Goal: Transaction & Acquisition: Book appointment/travel/reservation

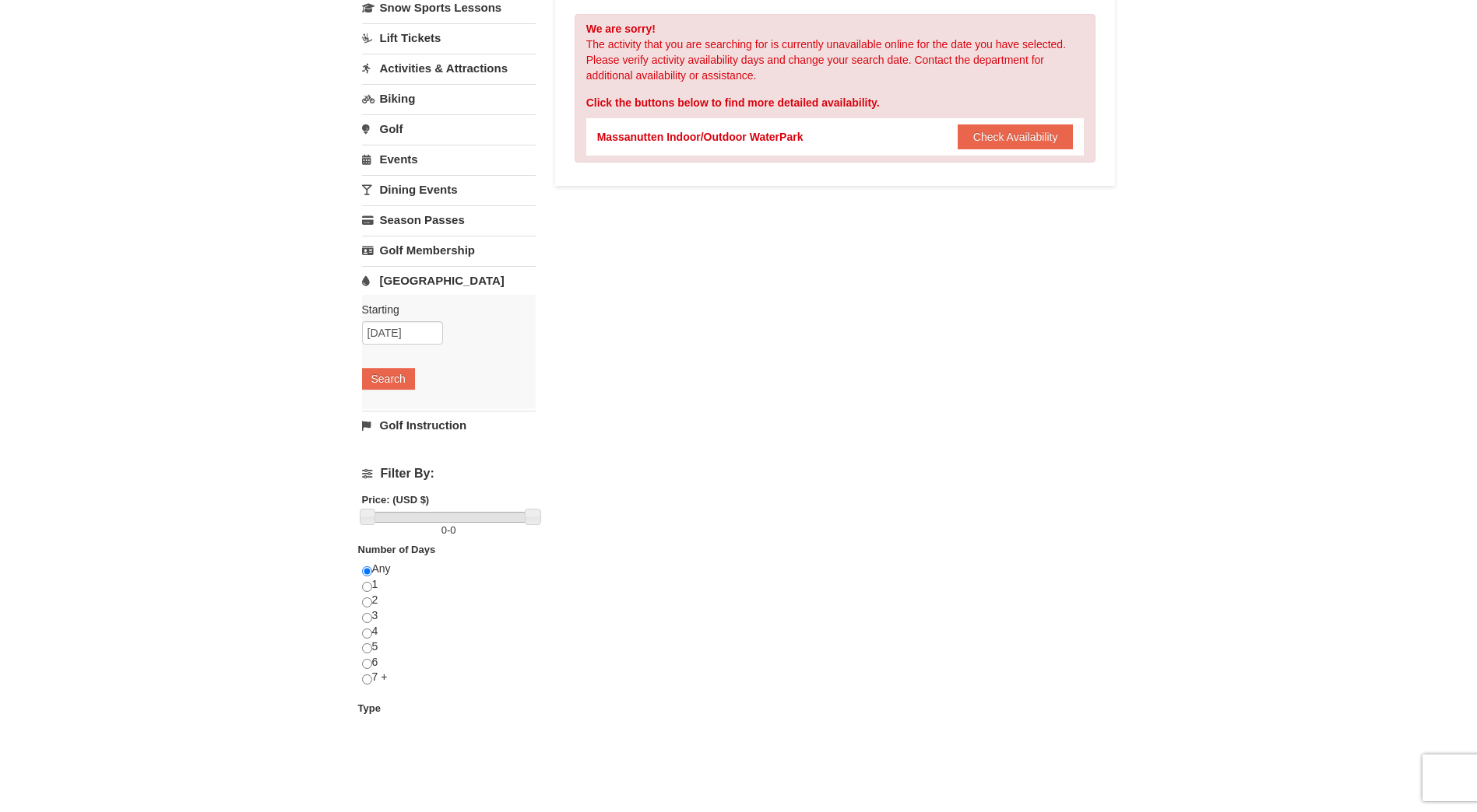
scroll to position [155, 0]
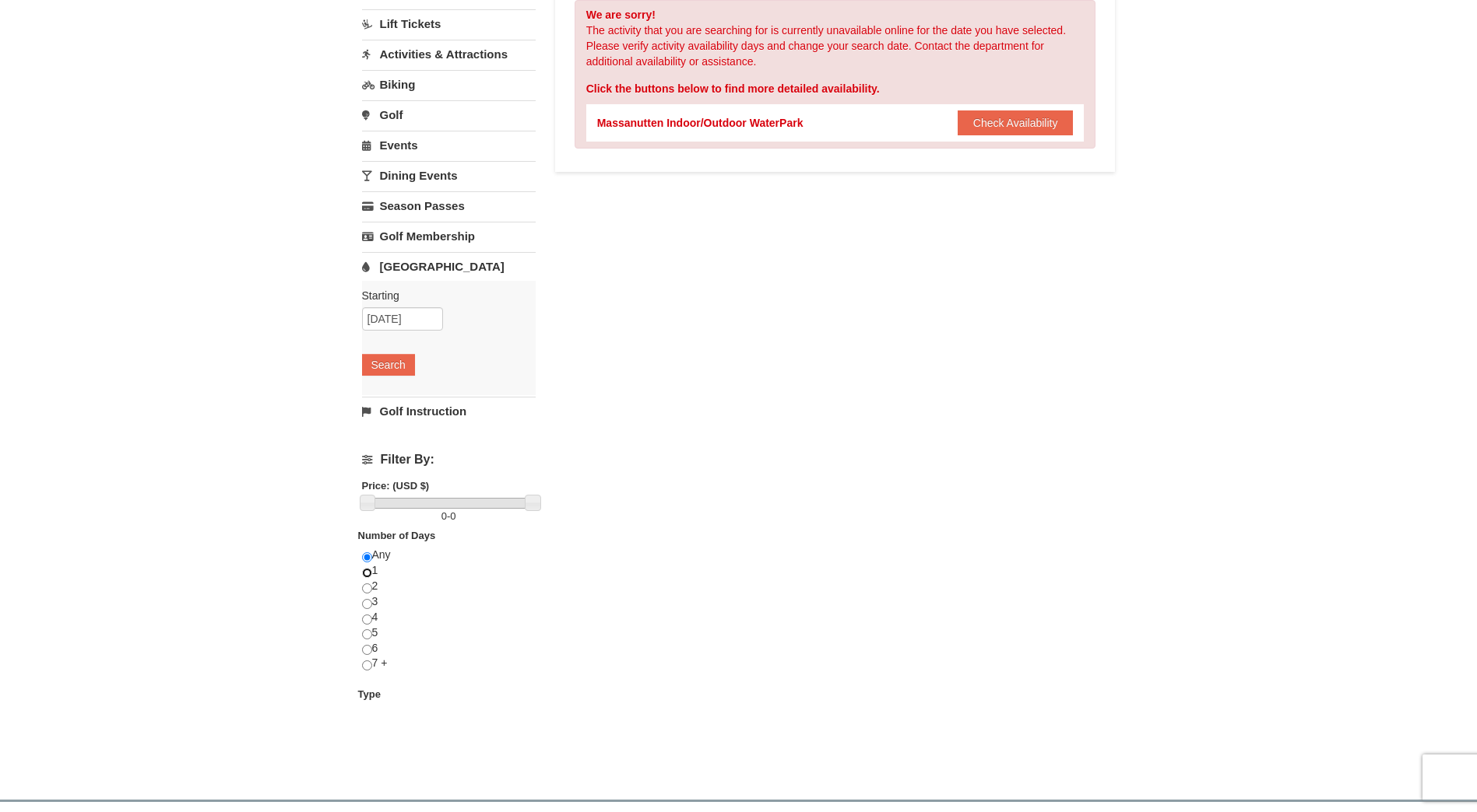
click at [366, 575] on input "radio" at bounding box center [367, 573] width 10 height 10
radio input "true"
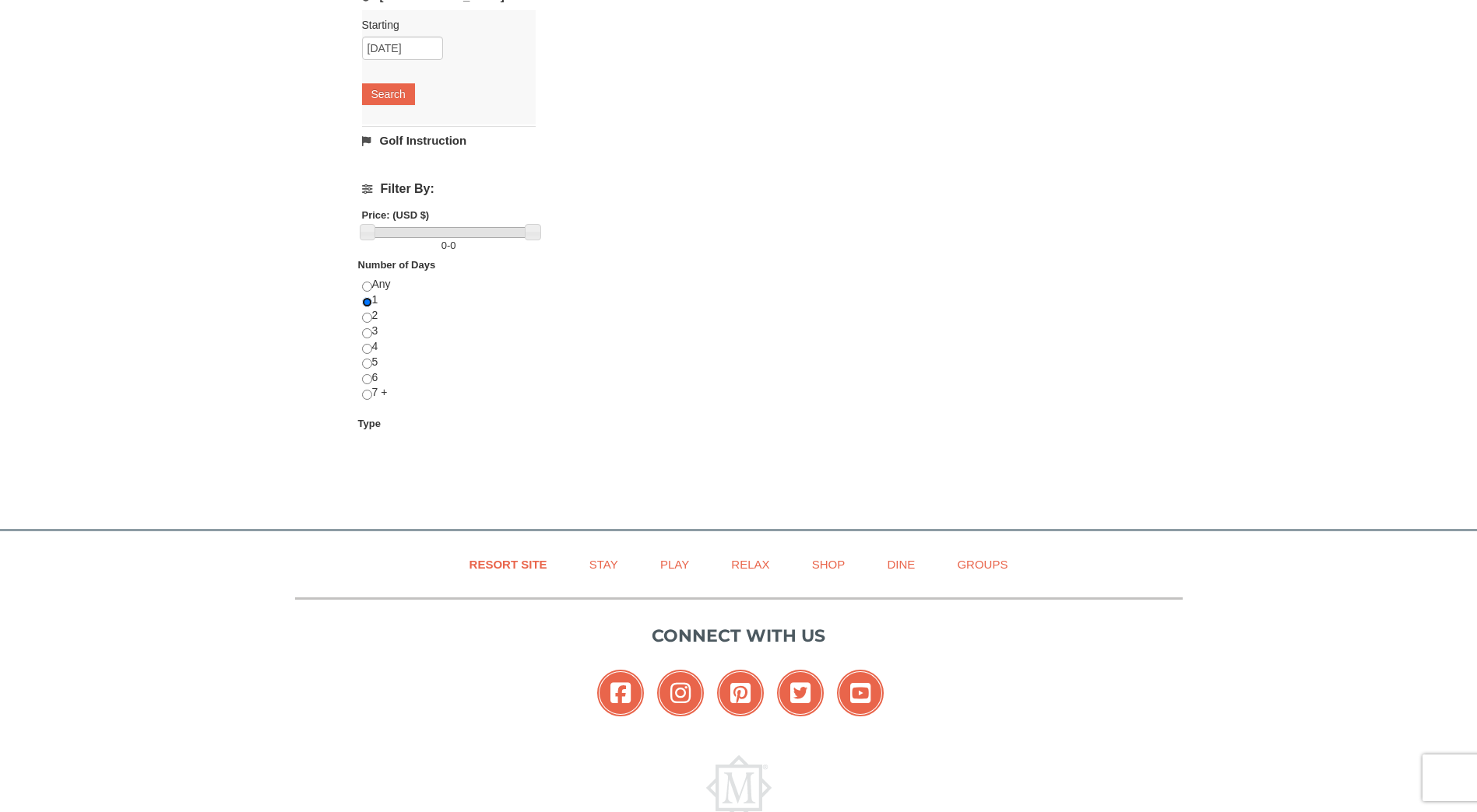
scroll to position [206, 0]
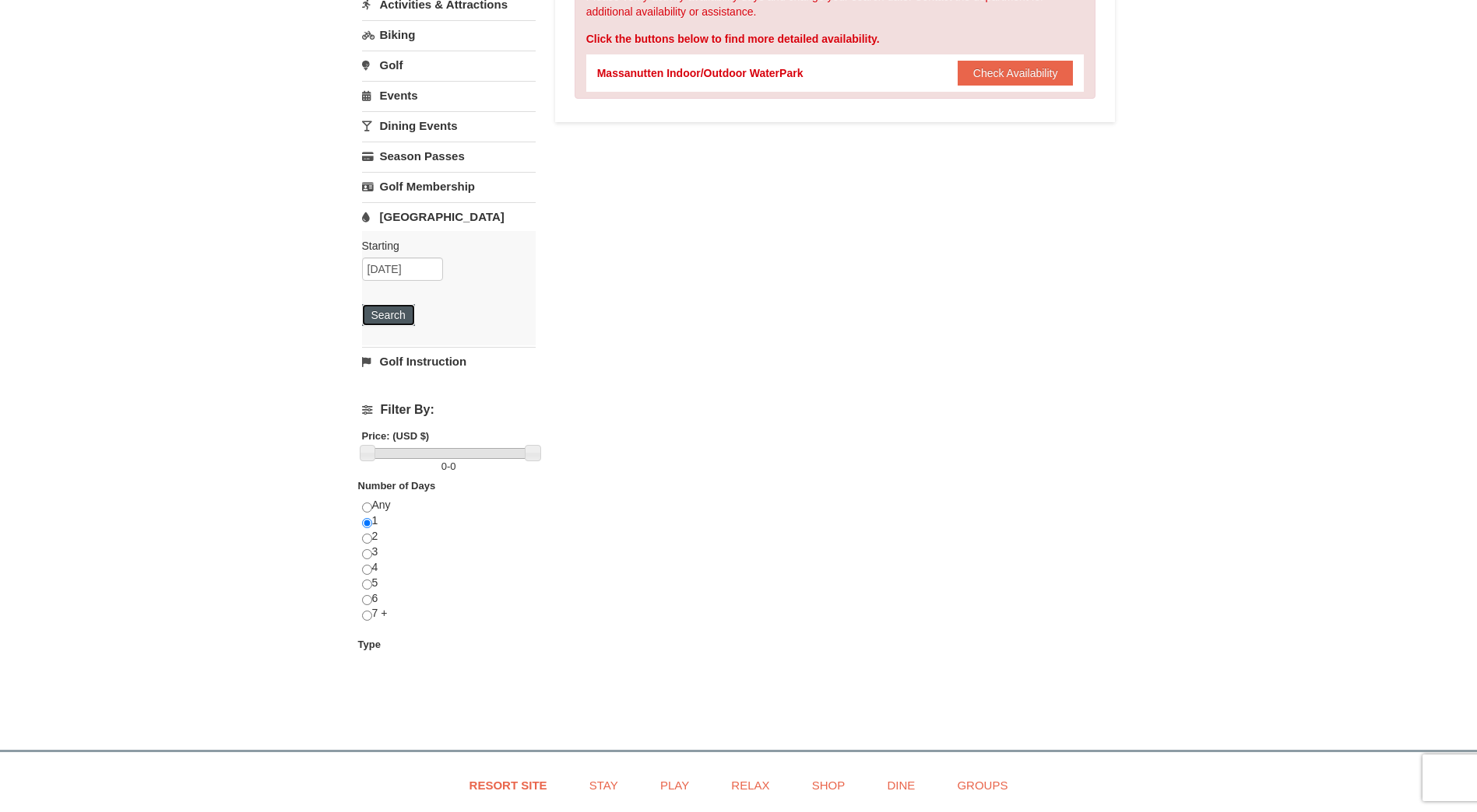
click at [398, 313] on button "Search" at bounding box center [389, 315] width 53 height 22
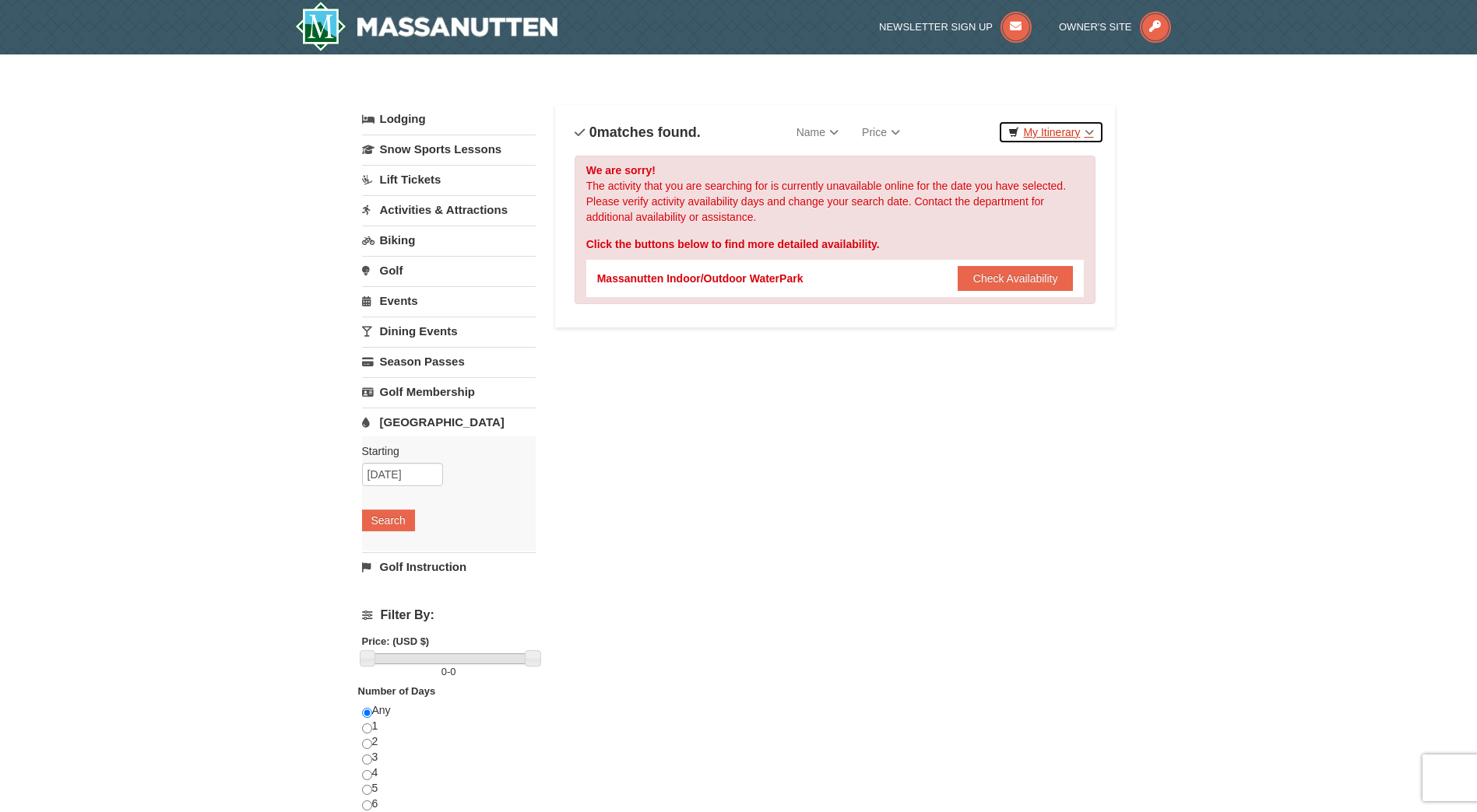
click at [1093, 133] on link "My Itinerary" at bounding box center [1050, 131] width 105 height 23
click at [1241, 215] on div "× Categories List Filter My Itinerary Questions? 1-540-289-9441 Lodging Arrival…" at bounding box center [738, 497] width 1477 height 885
drag, startPoint x: 414, startPoint y: 658, endPoint x: 495, endPoint y: 657, distance: 81.0
click at [463, 657] on div at bounding box center [448, 658] width 167 height 11
click at [417, 426] on link "Water Park" at bounding box center [448, 422] width 173 height 29
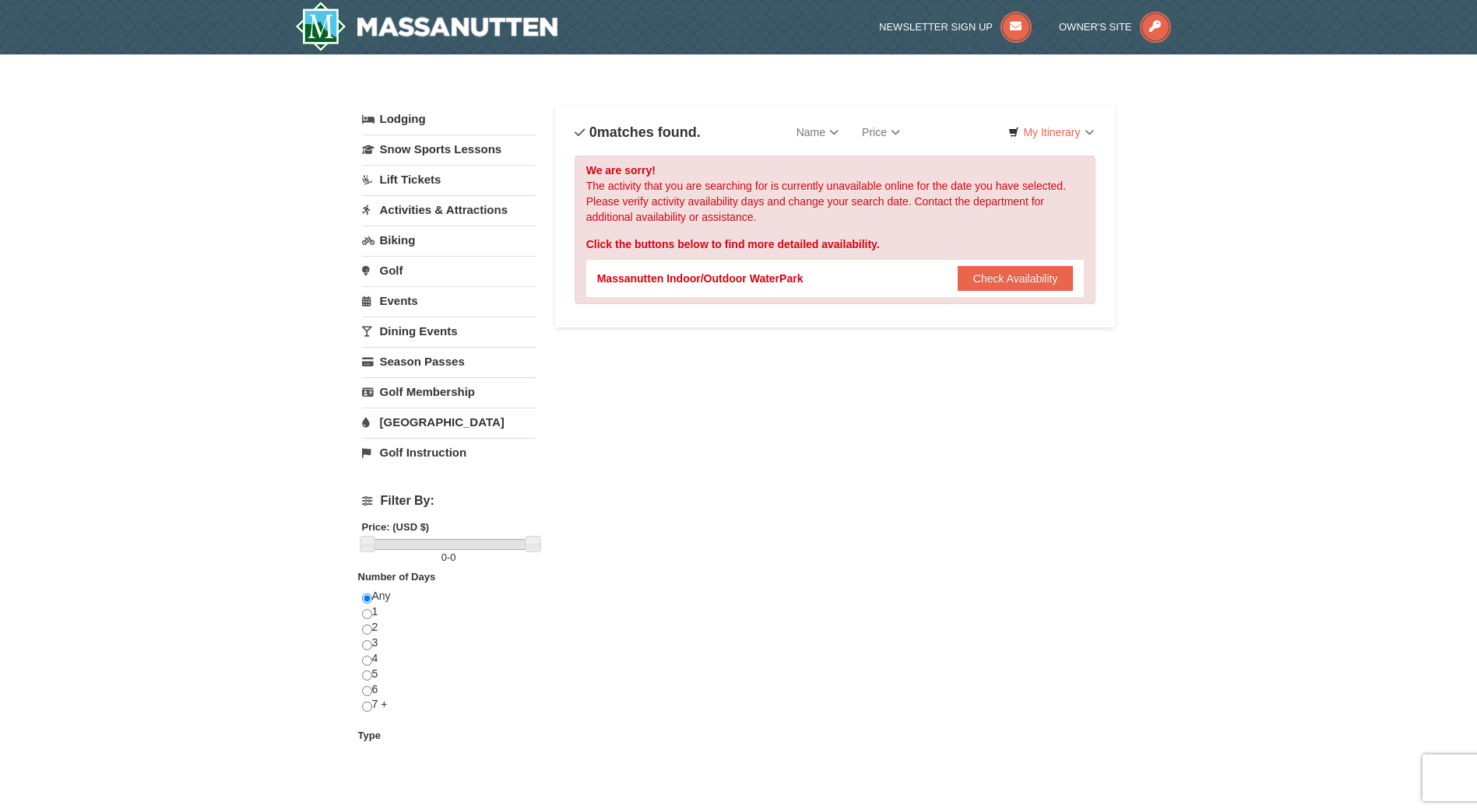
click at [417, 426] on link "Water Park" at bounding box center [448, 422] width 173 height 29
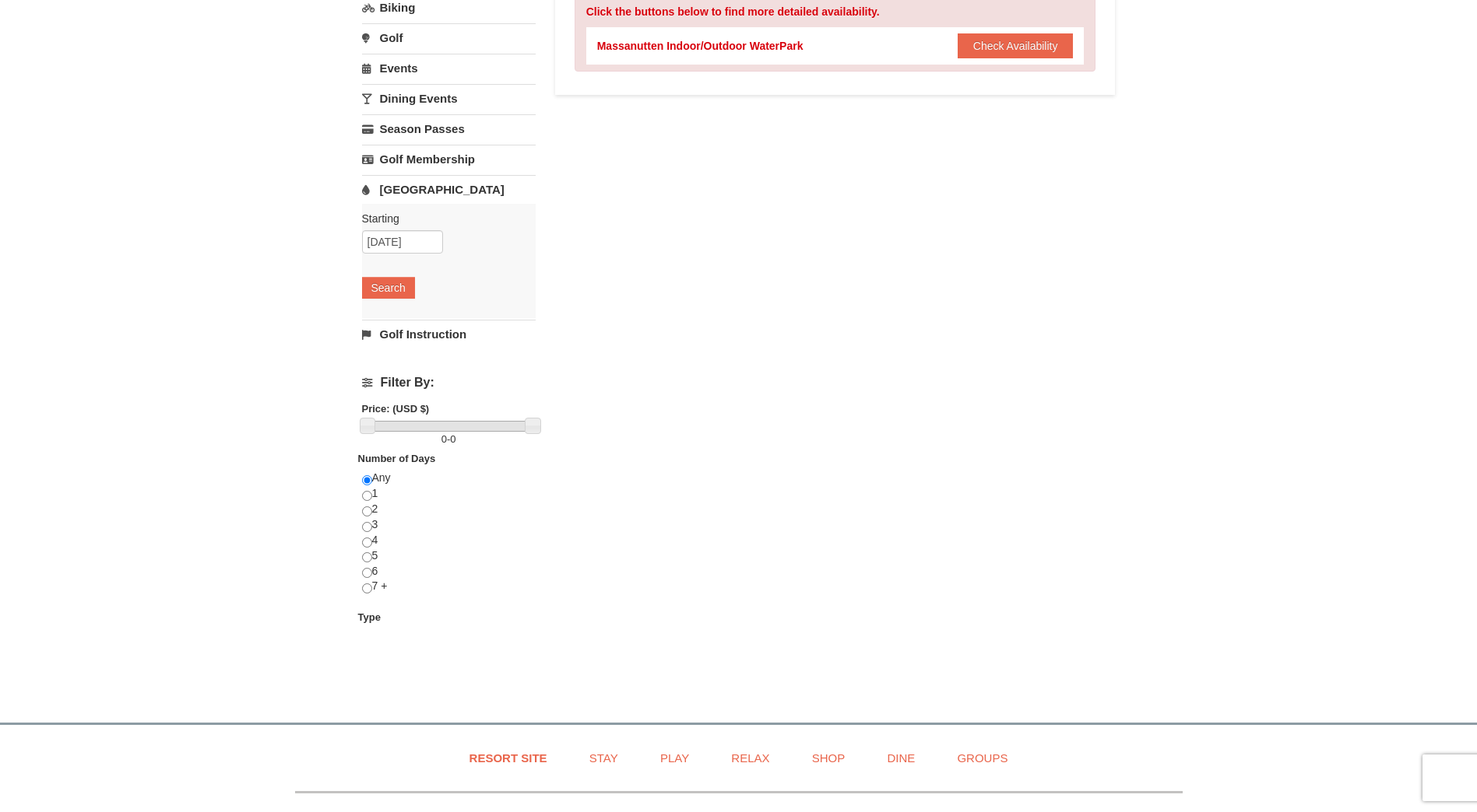
scroll to position [233, 0]
click at [368, 514] on input "radio" at bounding box center [367, 511] width 10 height 10
radio input "true"
click at [518, 599] on div "Any 1 2 3 4 5 6 7 +" at bounding box center [448, 539] width 173 height 139
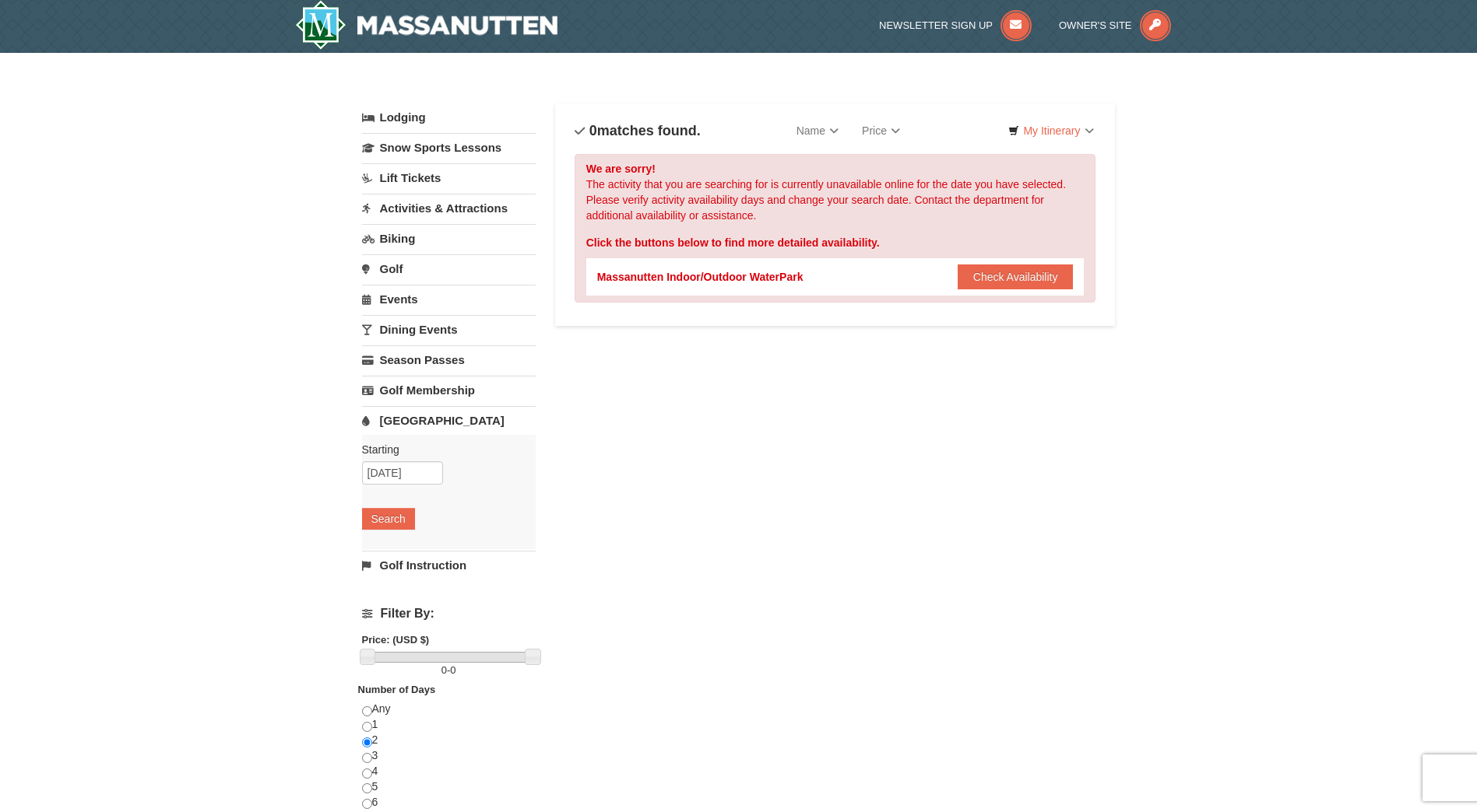
scroll to position [0, 0]
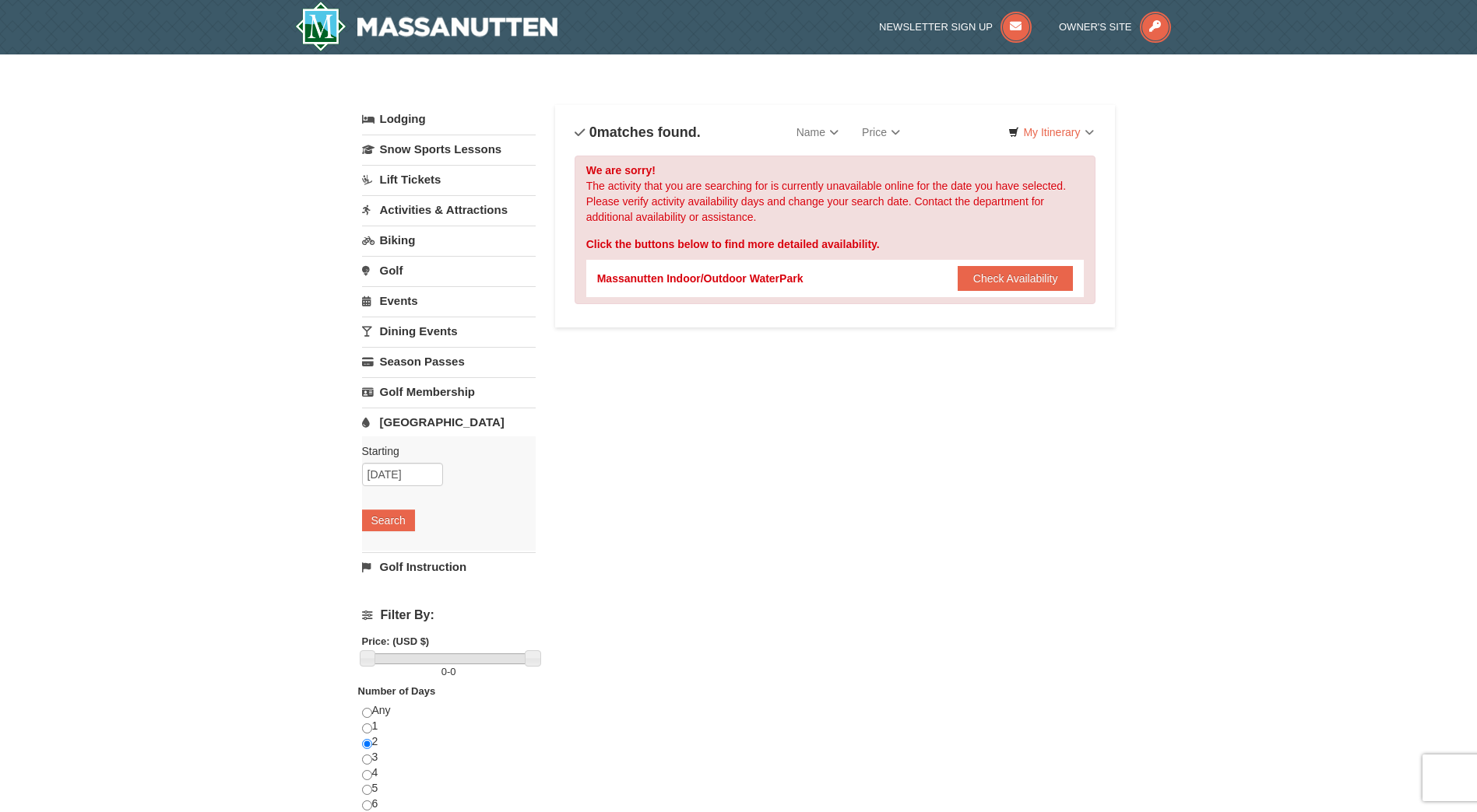
click at [818, 274] on div "Massanutten Indoor/Outdoor WaterPark Check Availability Show Availability Calen…" at bounding box center [835, 278] width 477 height 38
click at [993, 284] on button "Check Availability" at bounding box center [1016, 278] width 116 height 25
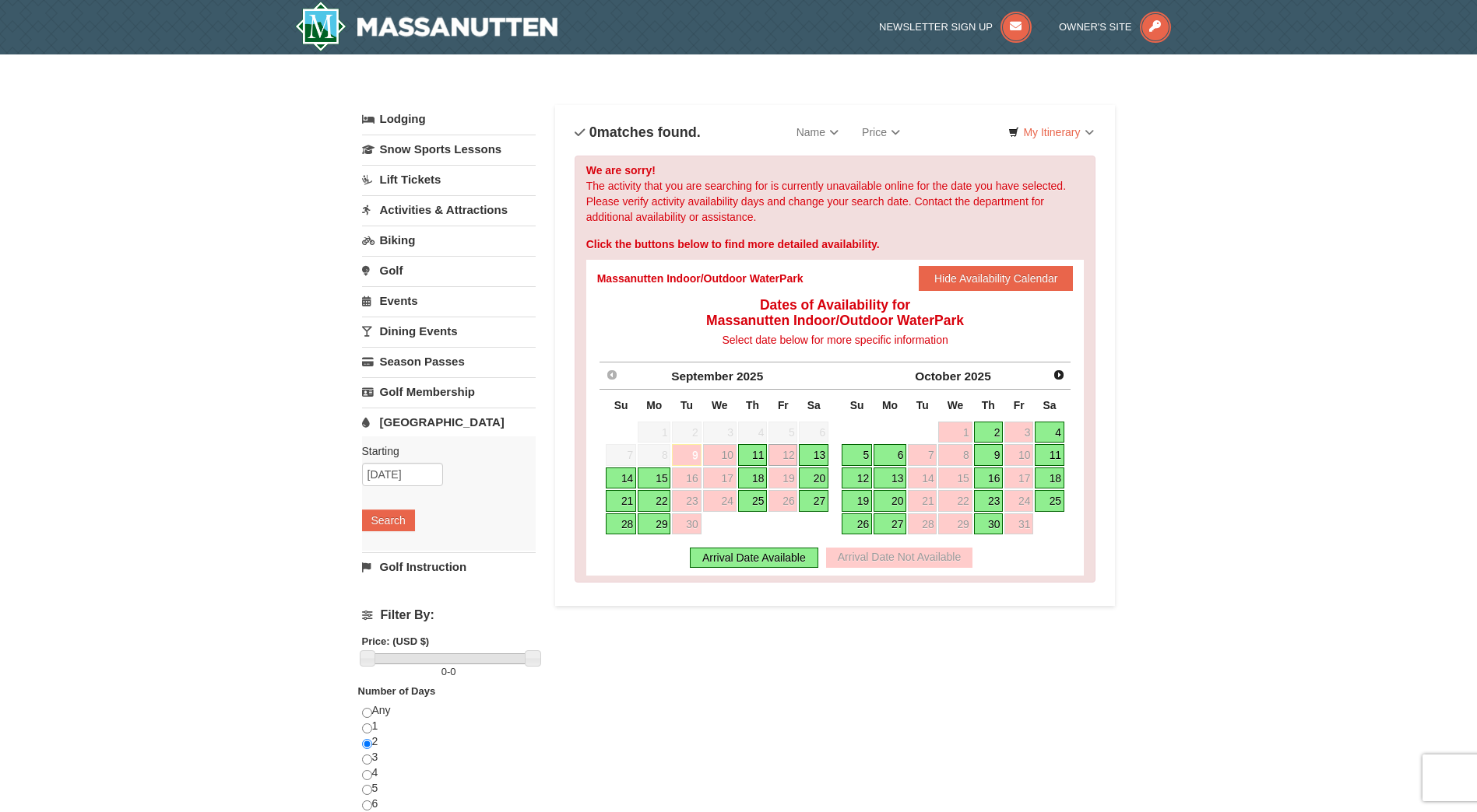
click at [823, 453] on link "13" at bounding box center [813, 455] width 30 height 22
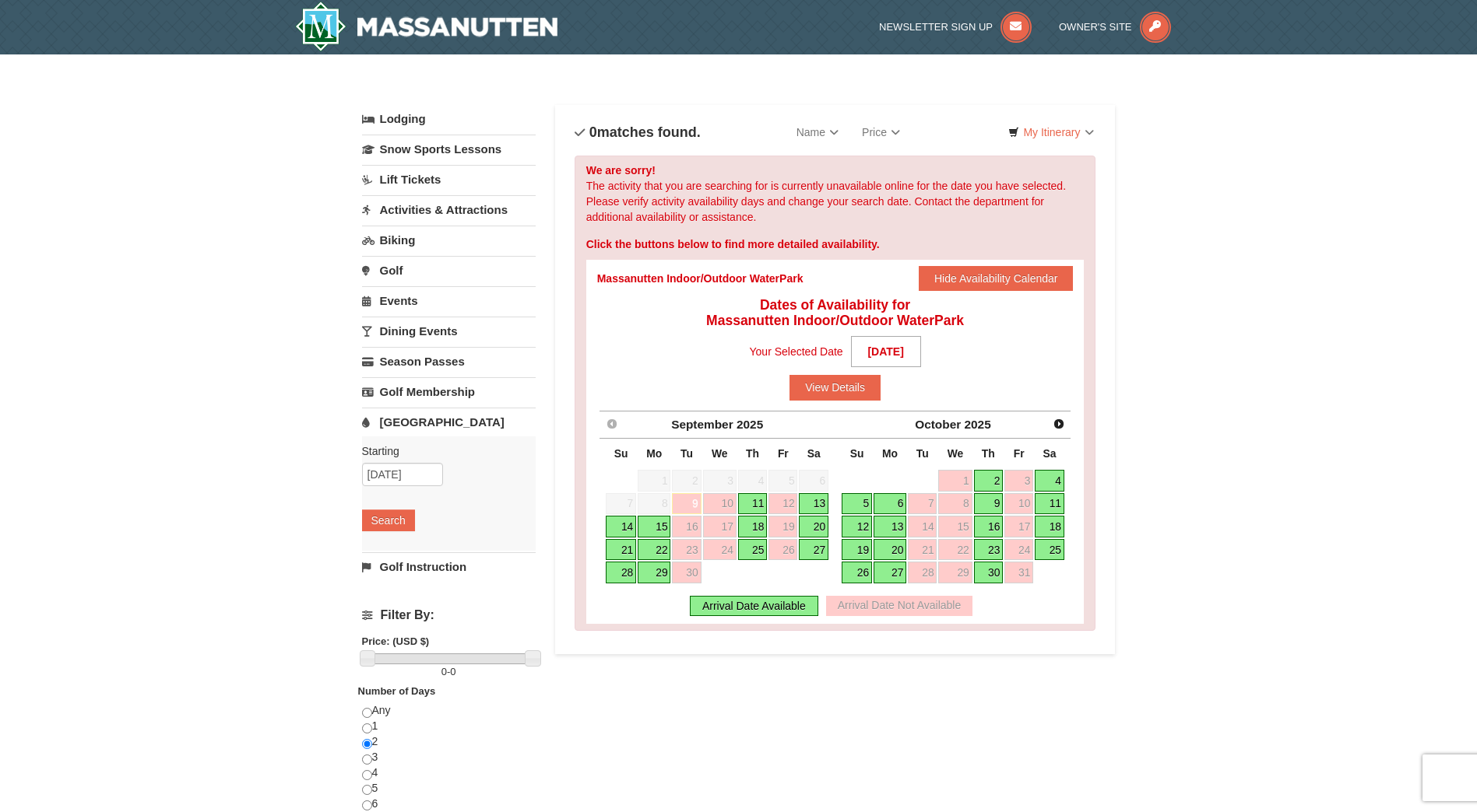
click at [765, 511] on link "11" at bounding box center [753, 505] width 30 height 22
click at [752, 509] on link "11" at bounding box center [753, 505] width 30 height 22
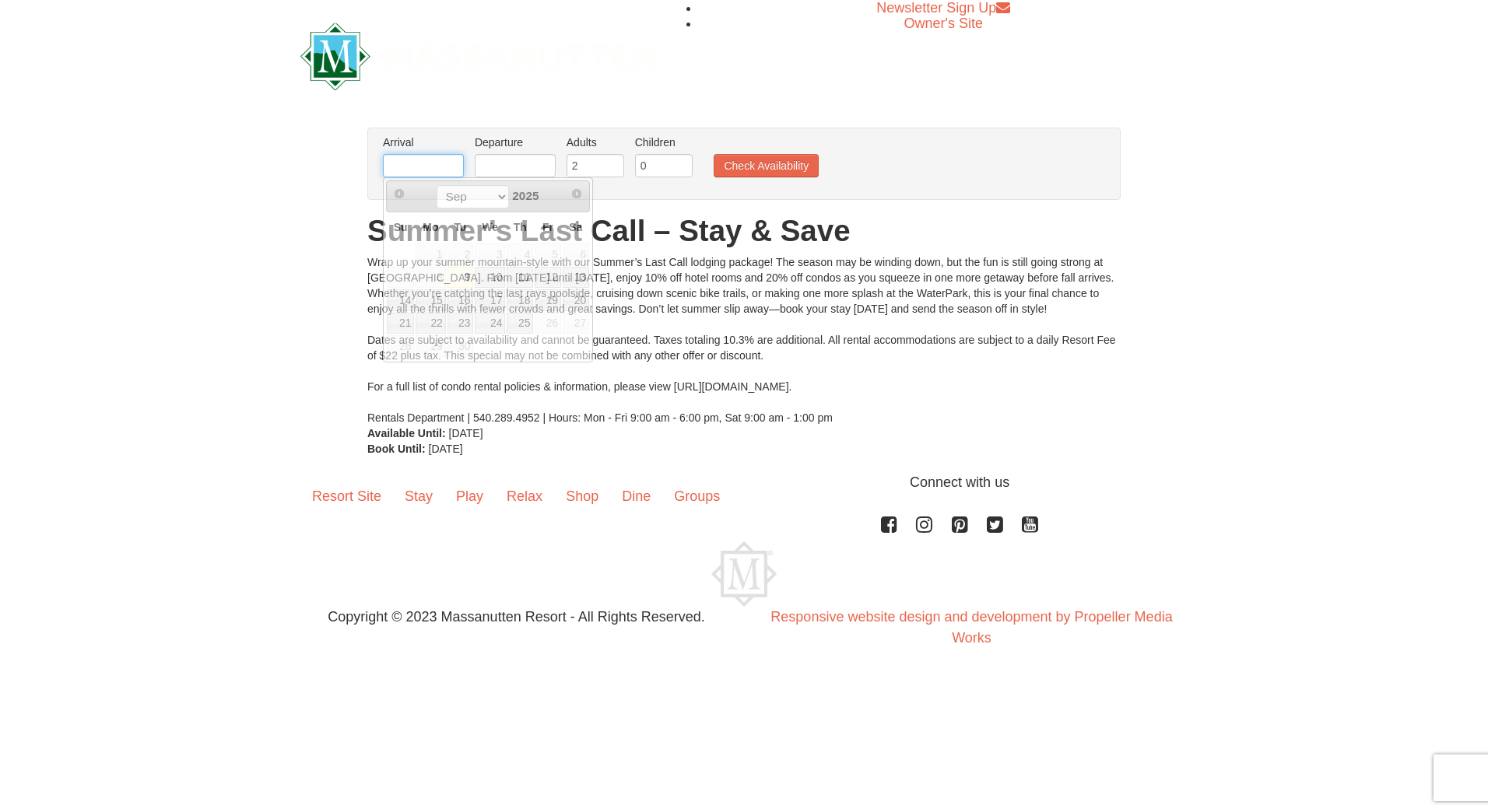
click at [431, 170] on input "text" at bounding box center [423, 165] width 81 height 23
click at [525, 282] on link "11" at bounding box center [519, 278] width 26 height 22
type input "[DATE]"
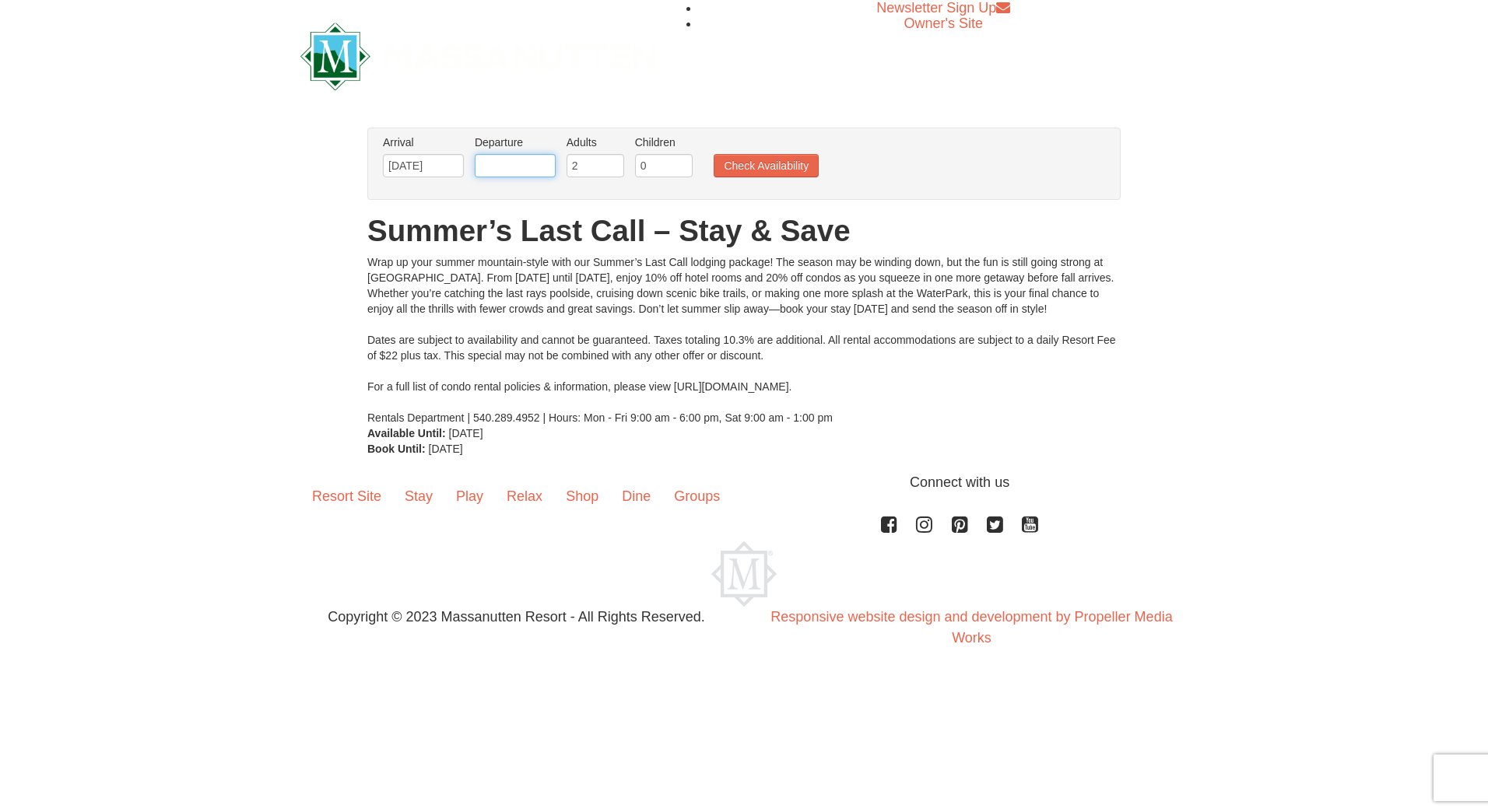
click at [536, 167] on input "text" at bounding box center [515, 165] width 81 height 23
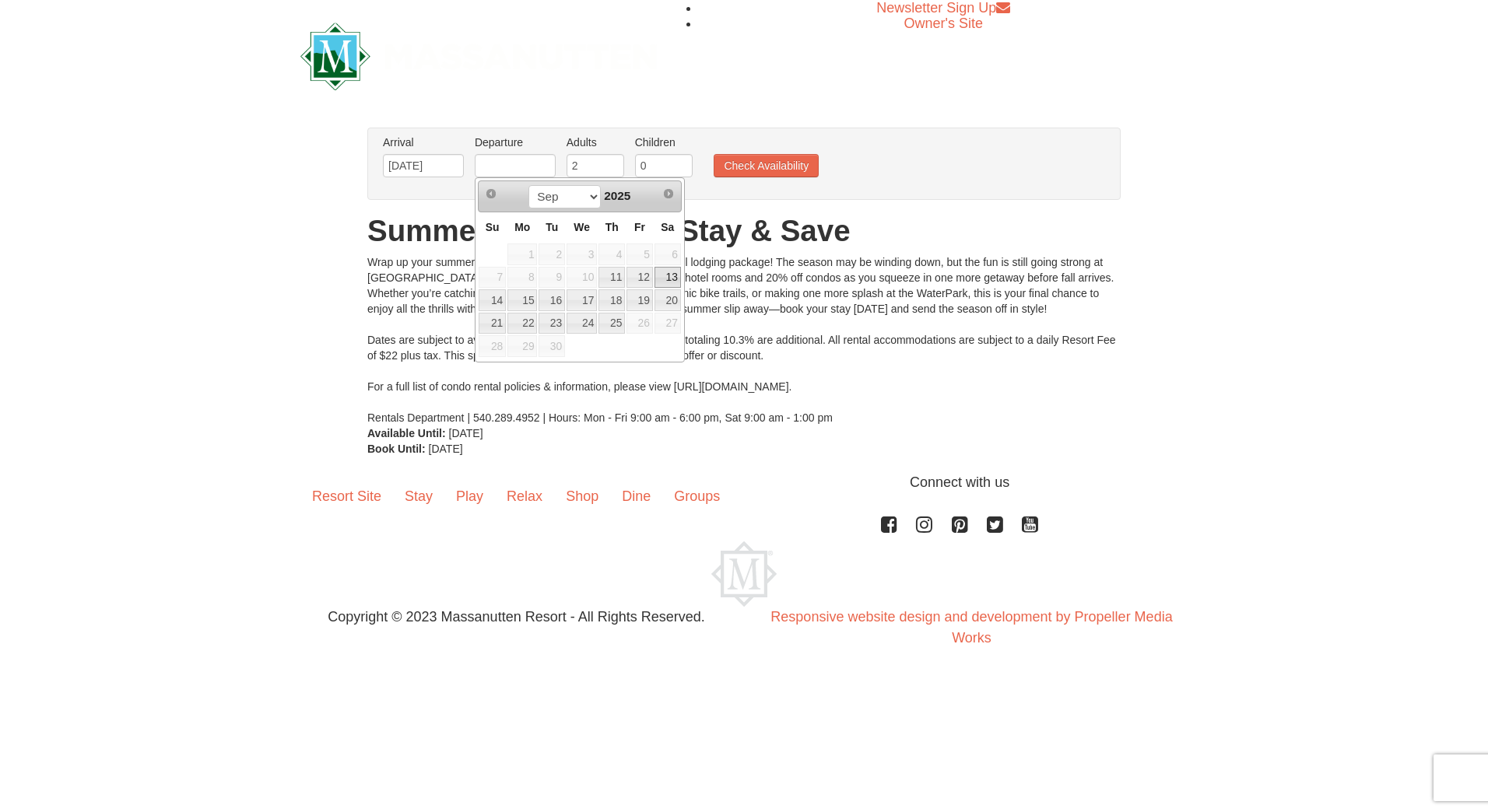
click at [671, 281] on link "13" at bounding box center [667, 278] width 26 height 22
type input "[DATE]"
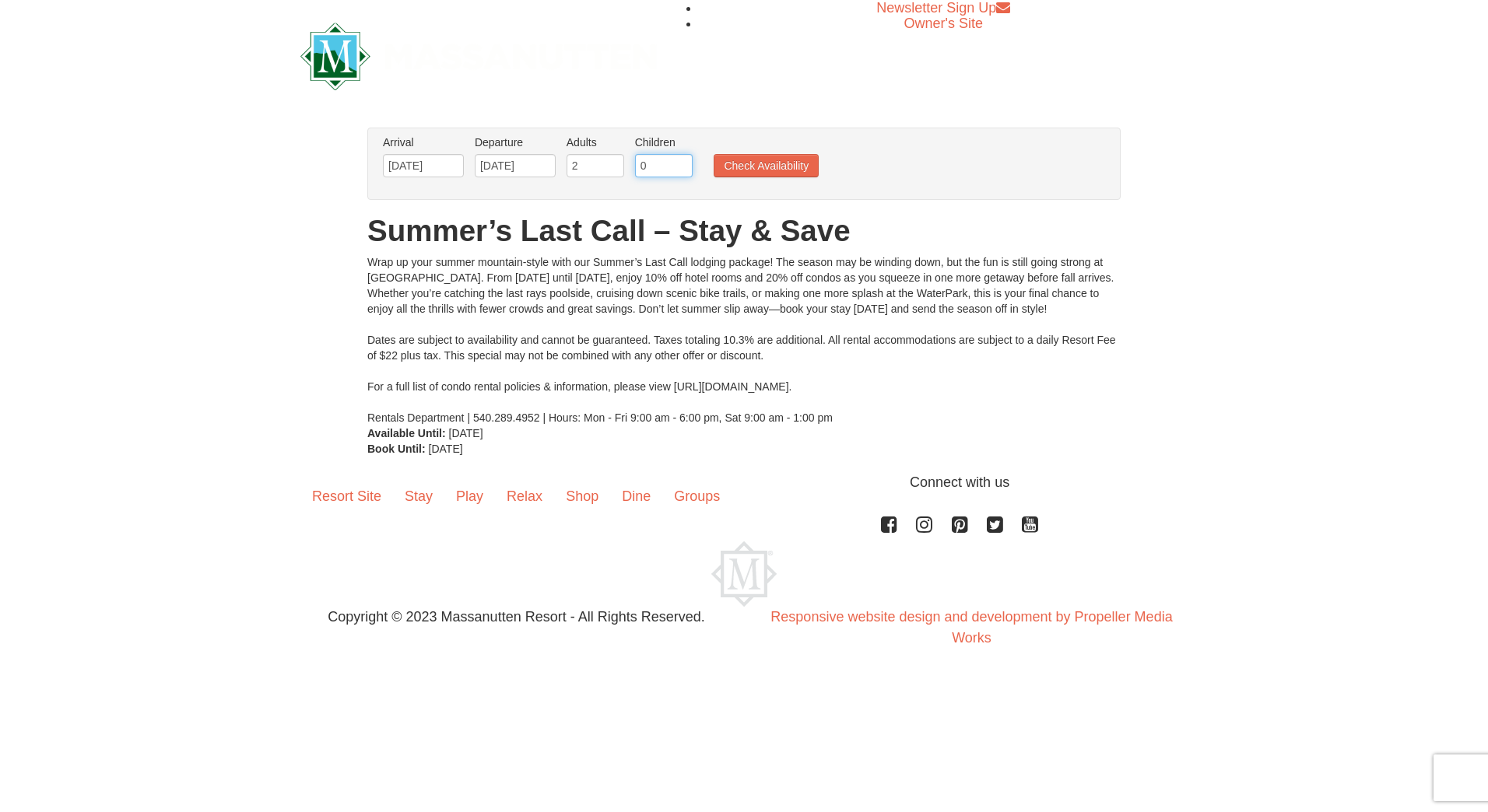
click at [657, 170] on input "0" at bounding box center [664, 165] width 57 height 23
click at [680, 161] on input "1" at bounding box center [664, 165] width 57 height 23
type input "2"
click at [681, 161] on input "2" at bounding box center [664, 165] width 57 height 23
click at [730, 164] on button "Check Availability" at bounding box center [766, 165] width 105 height 23
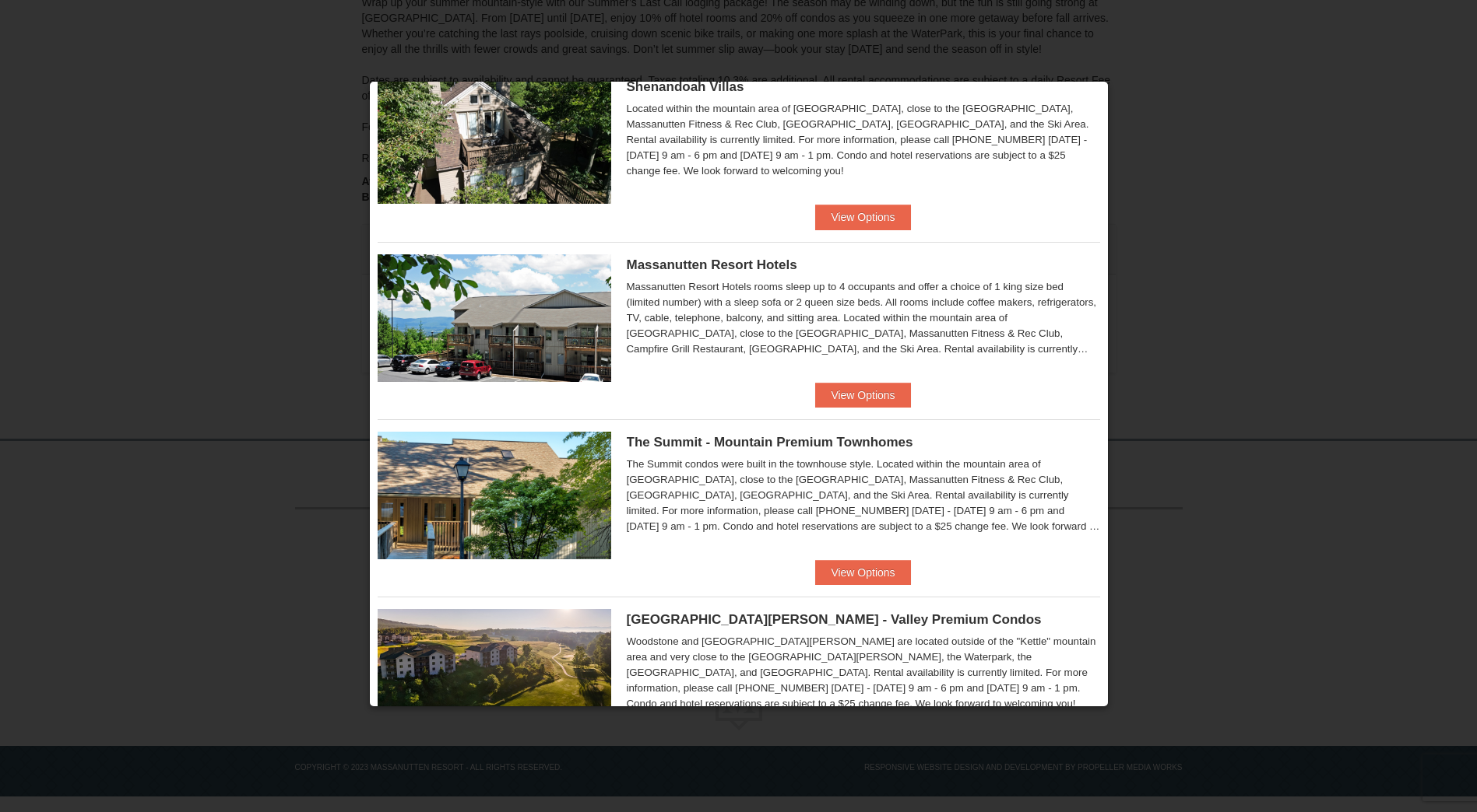
scroll to position [371, 0]
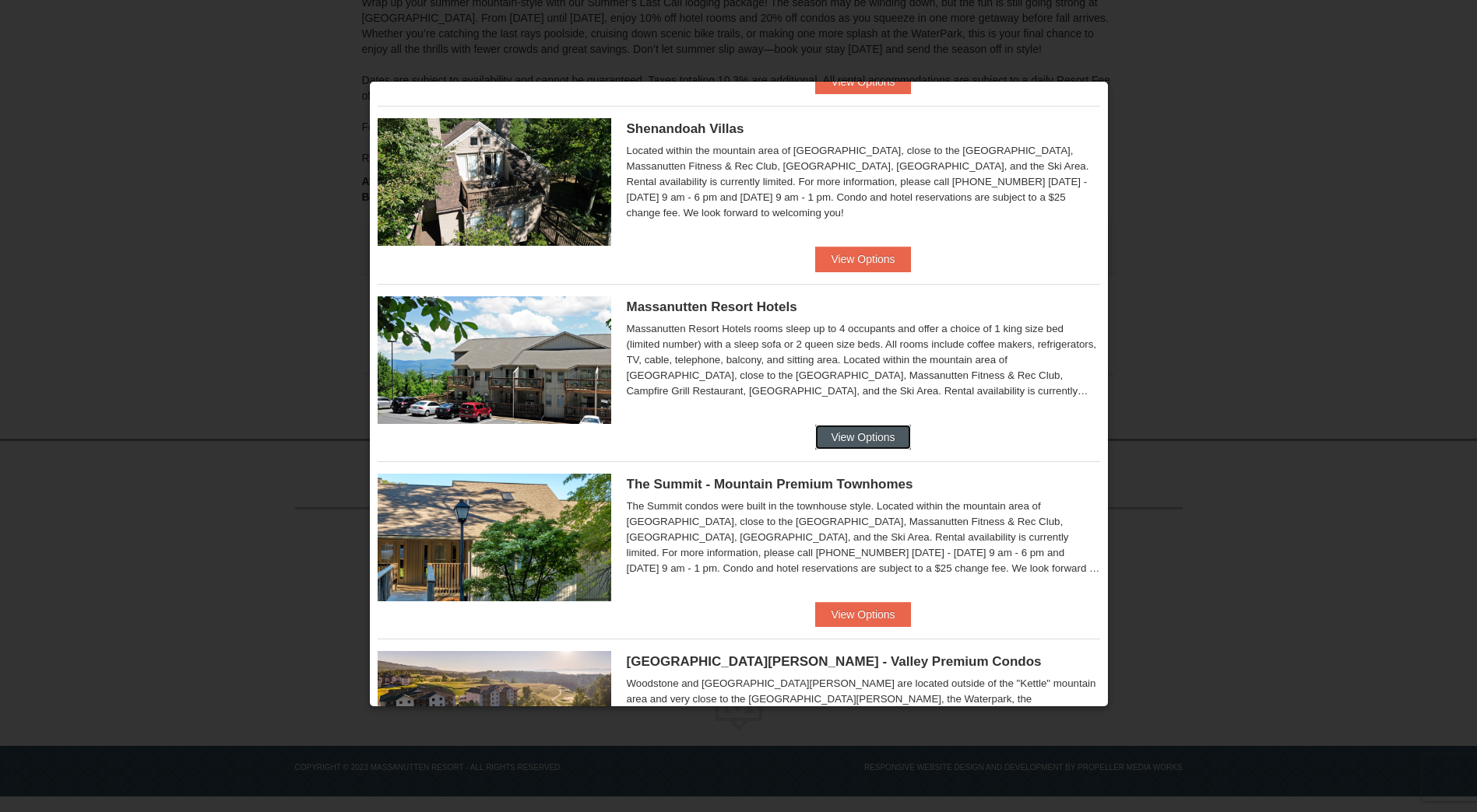
click at [833, 429] on button "View Options" at bounding box center [862, 437] width 95 height 25
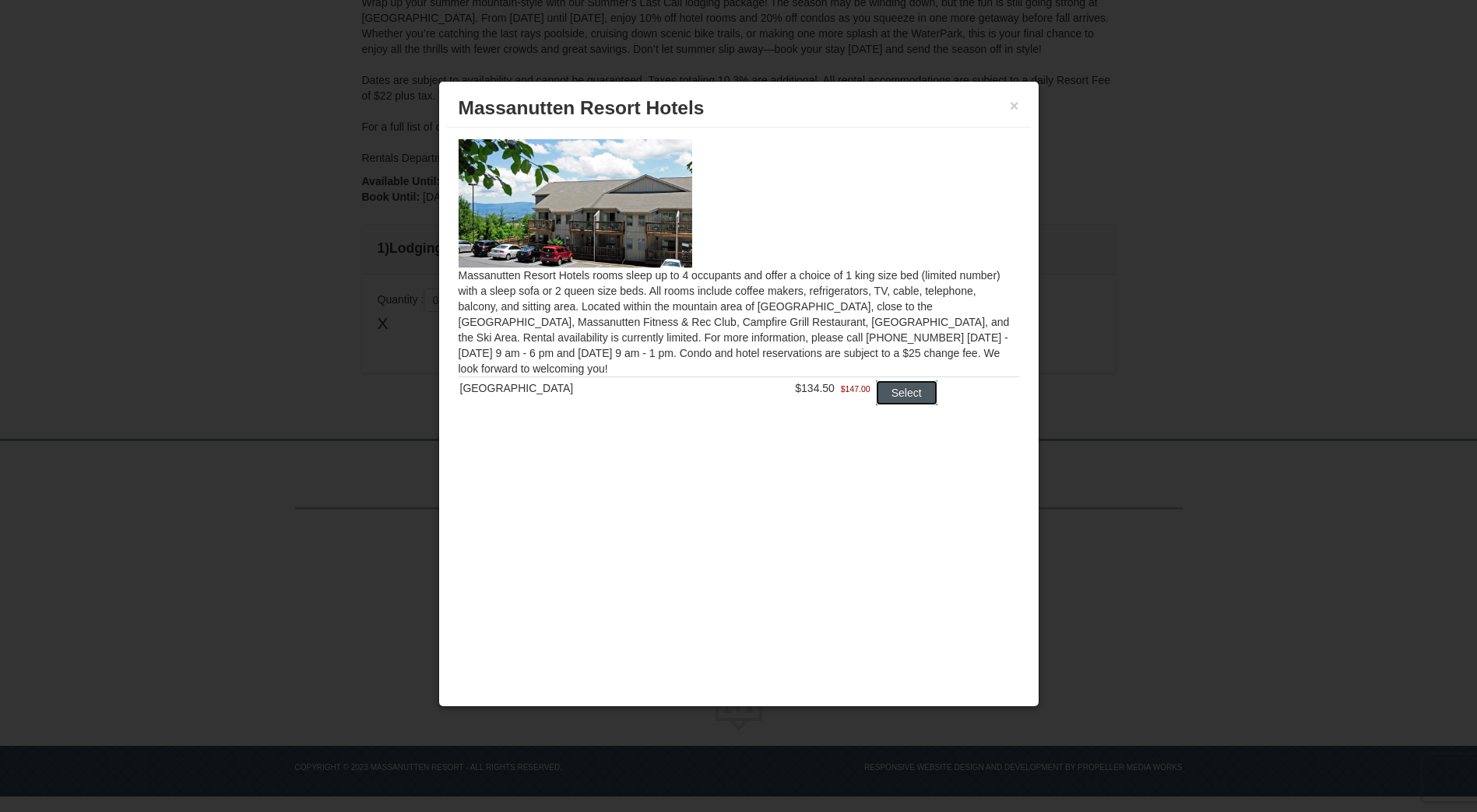
click at [895, 399] on button "Select" at bounding box center [906, 393] width 62 height 25
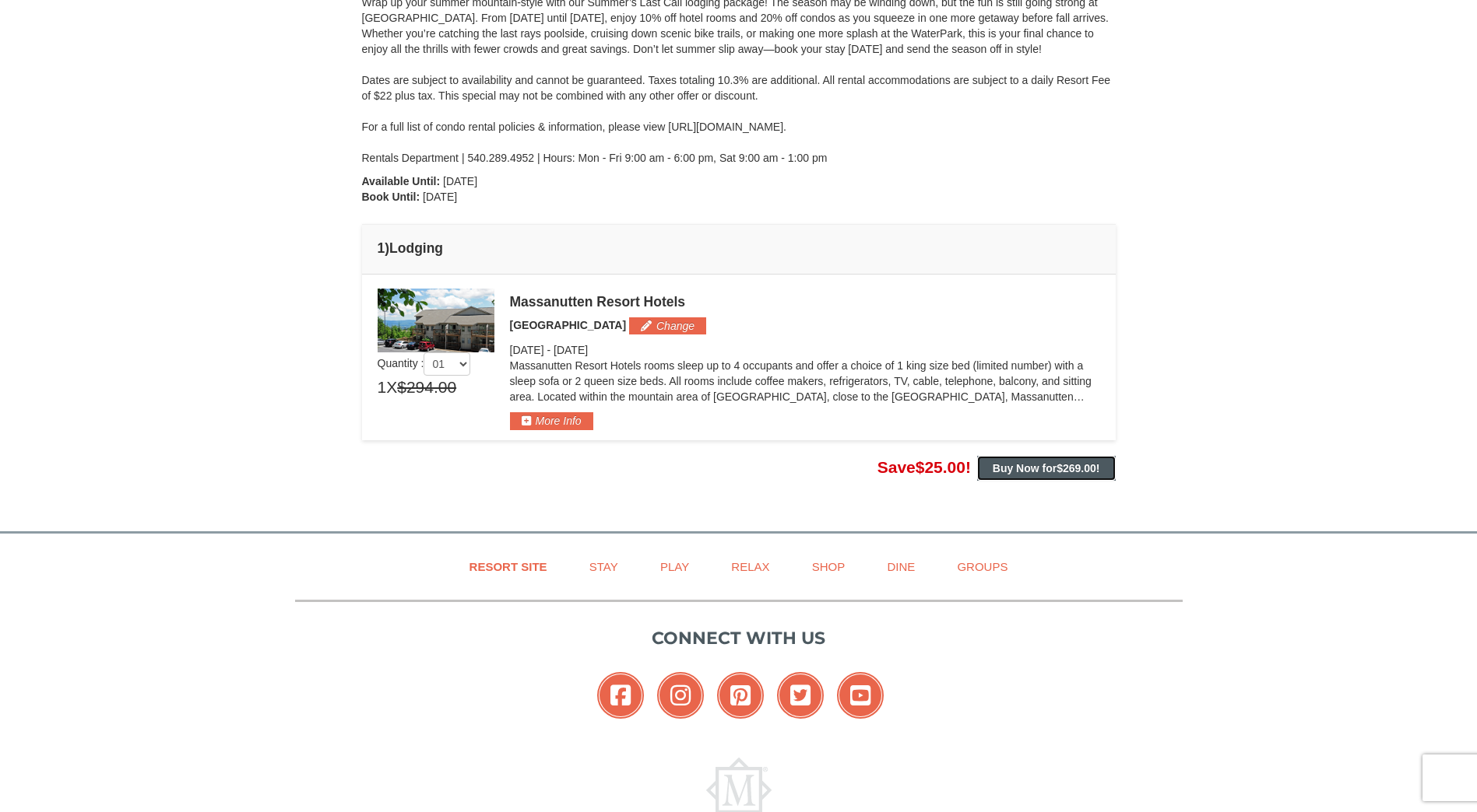
click at [1070, 470] on span "$269.00" at bounding box center [1076, 468] width 39 height 13
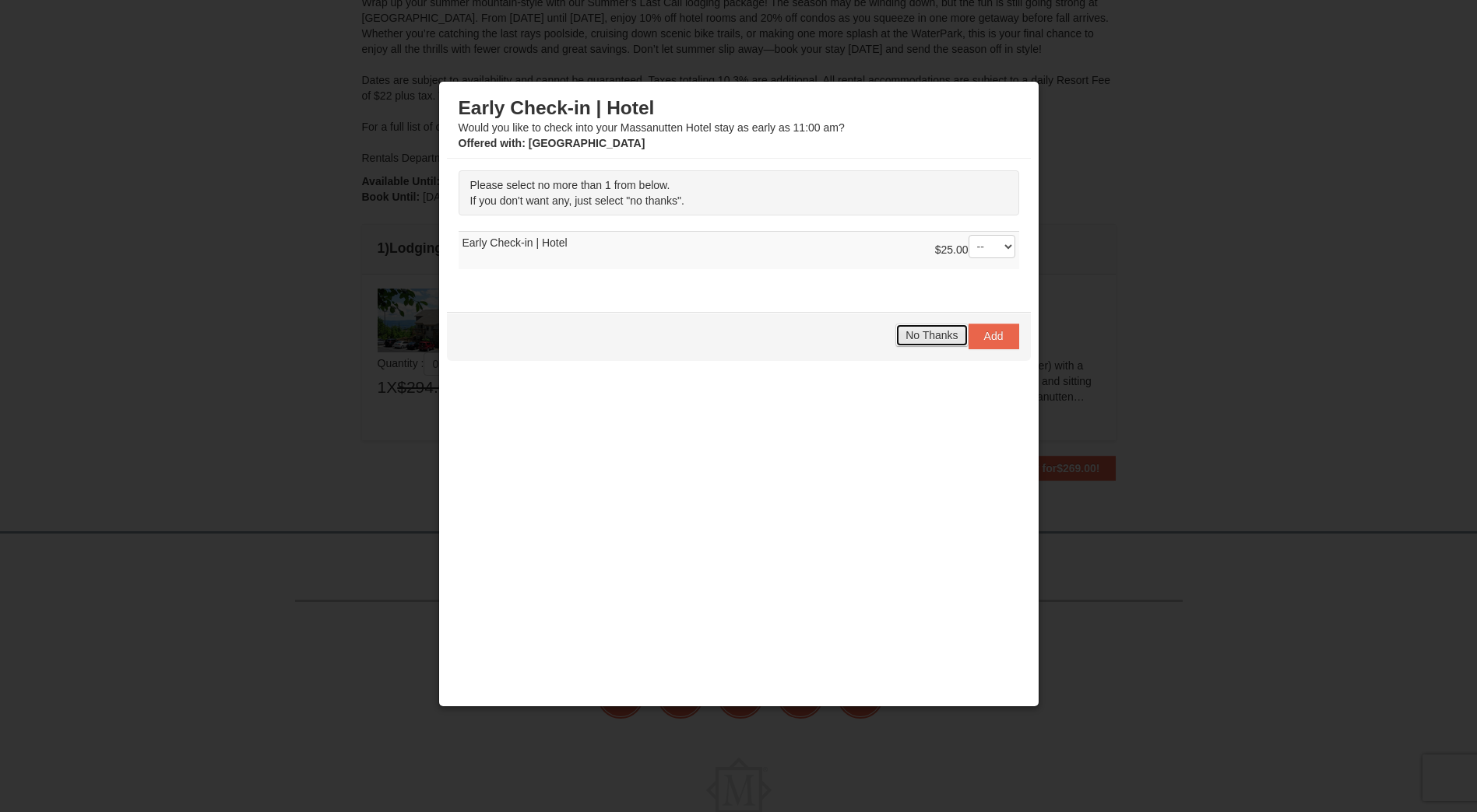
click at [939, 339] on span "No Thanks" at bounding box center [931, 335] width 52 height 13
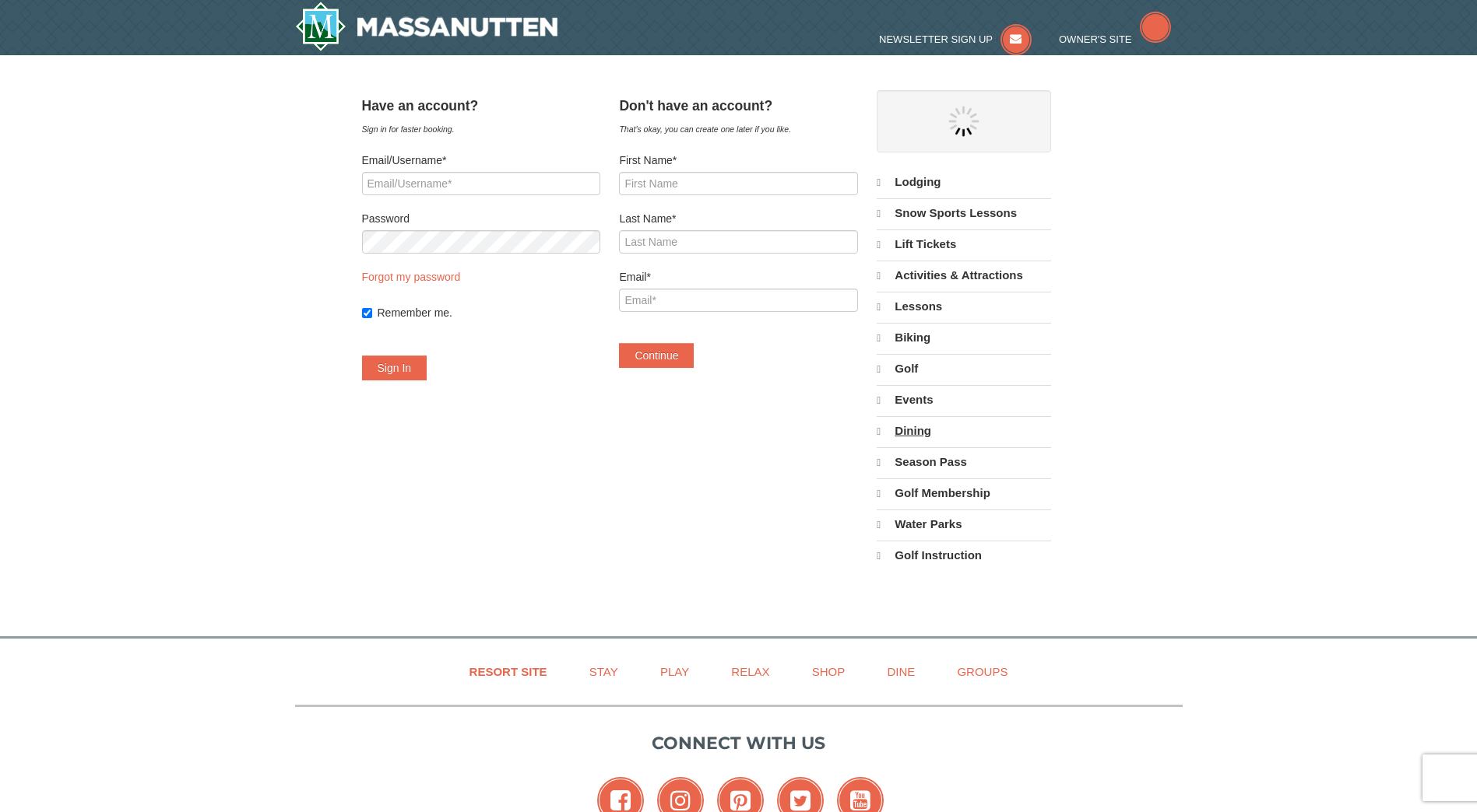
select select "9"
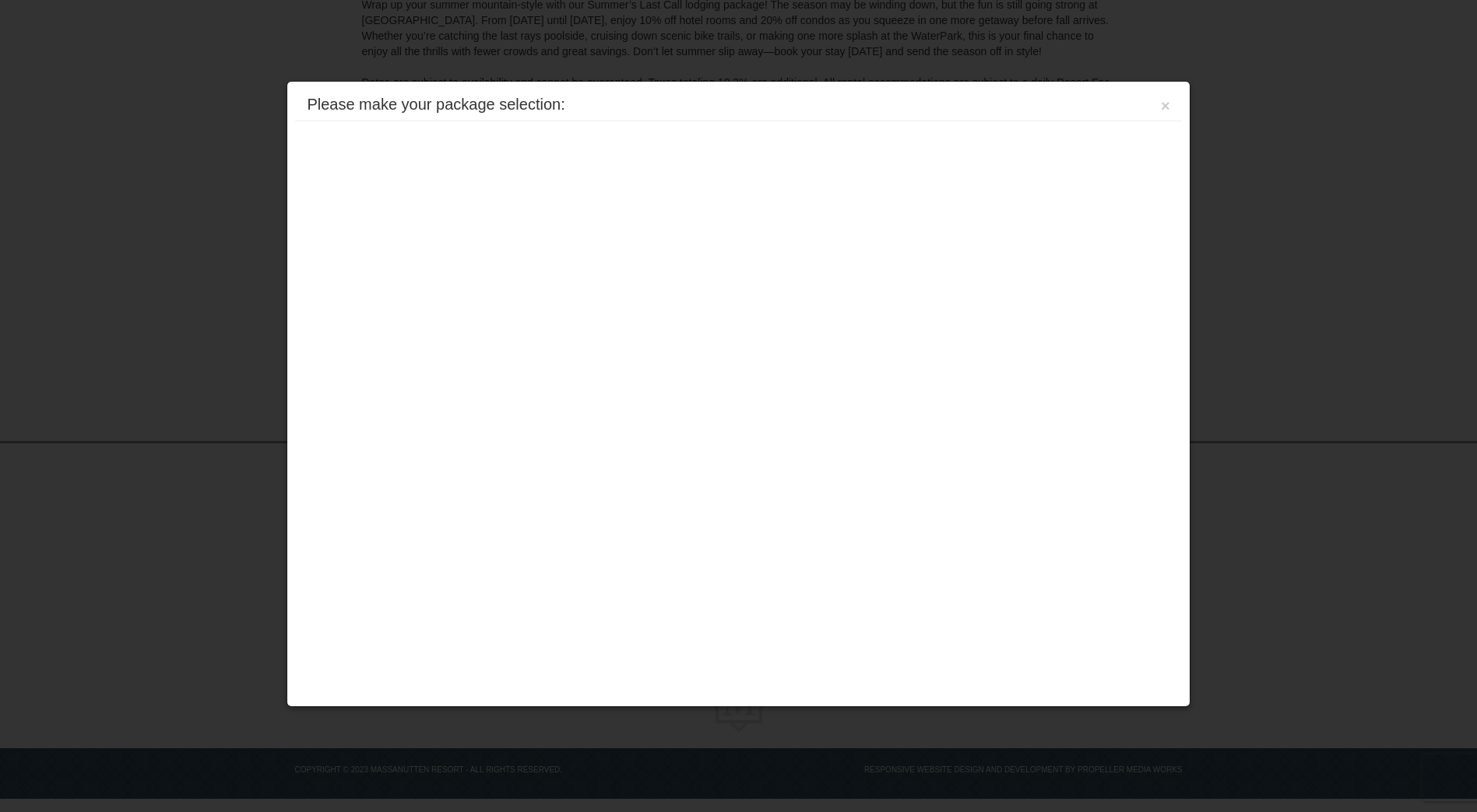
scroll to position [222, 0]
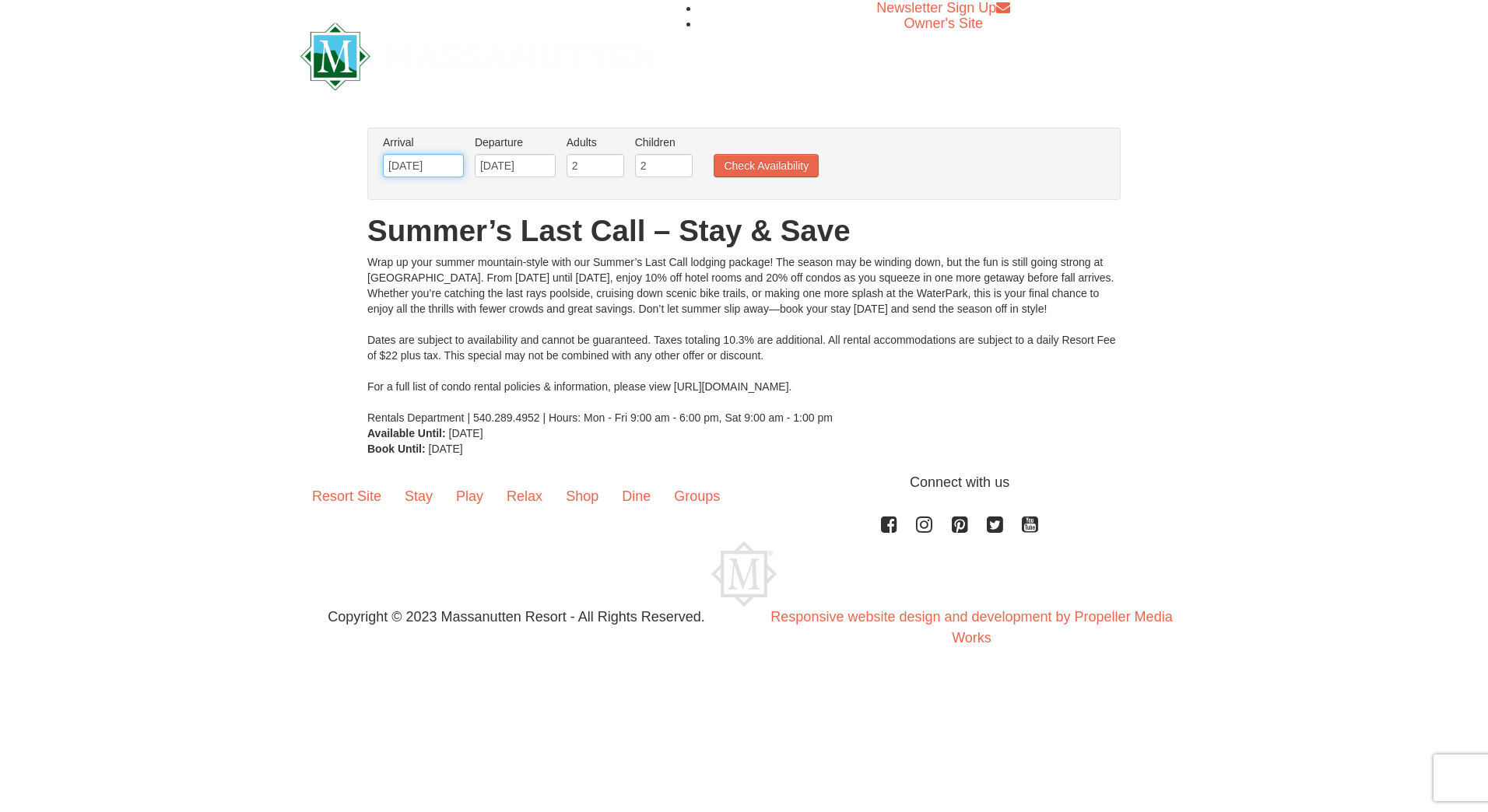
click at [452, 168] on input "[DATE]" at bounding box center [423, 165] width 81 height 23
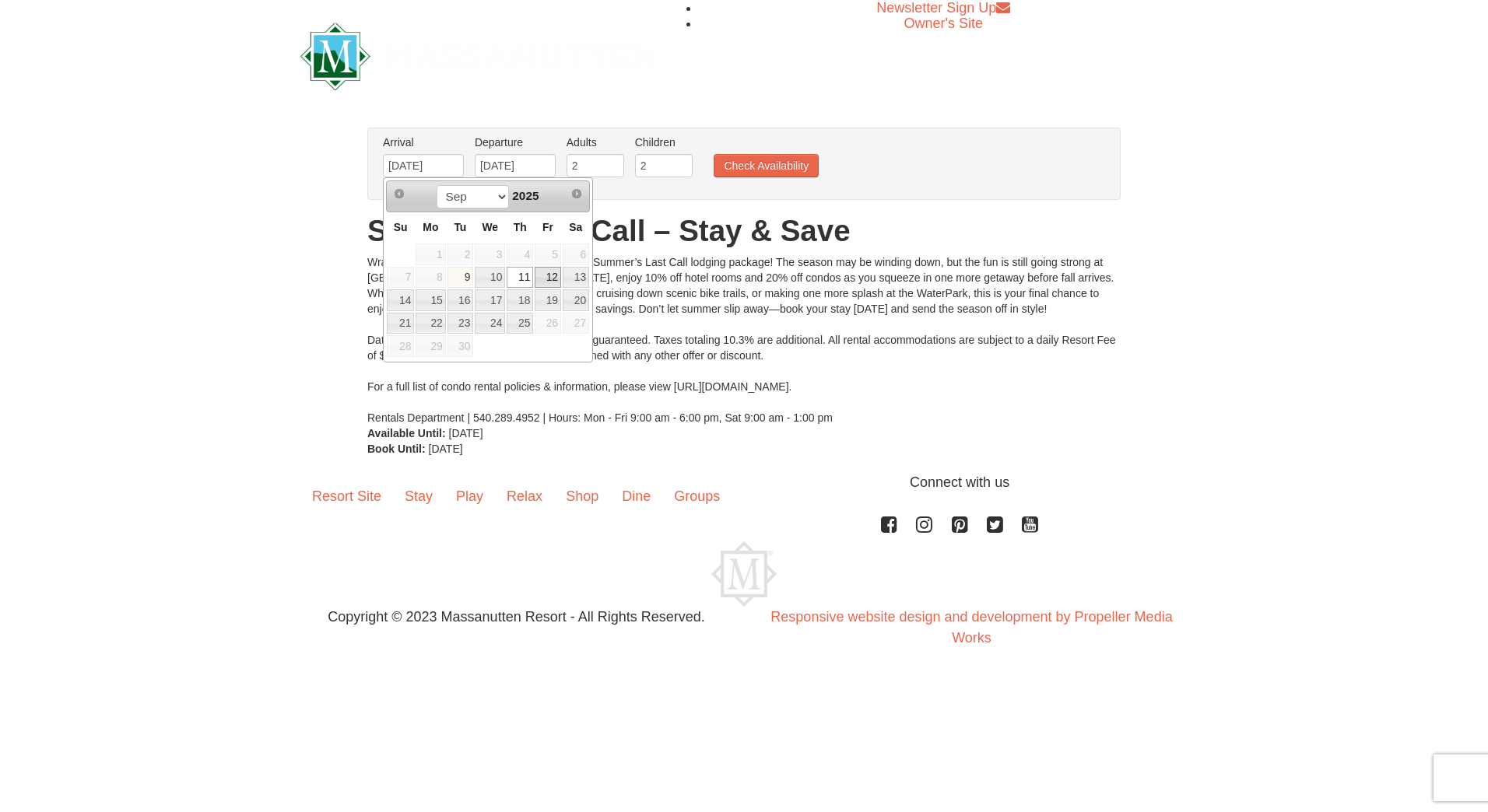
click at [552, 277] on link "12" at bounding box center [548, 278] width 26 height 22
type input "[DATE]"
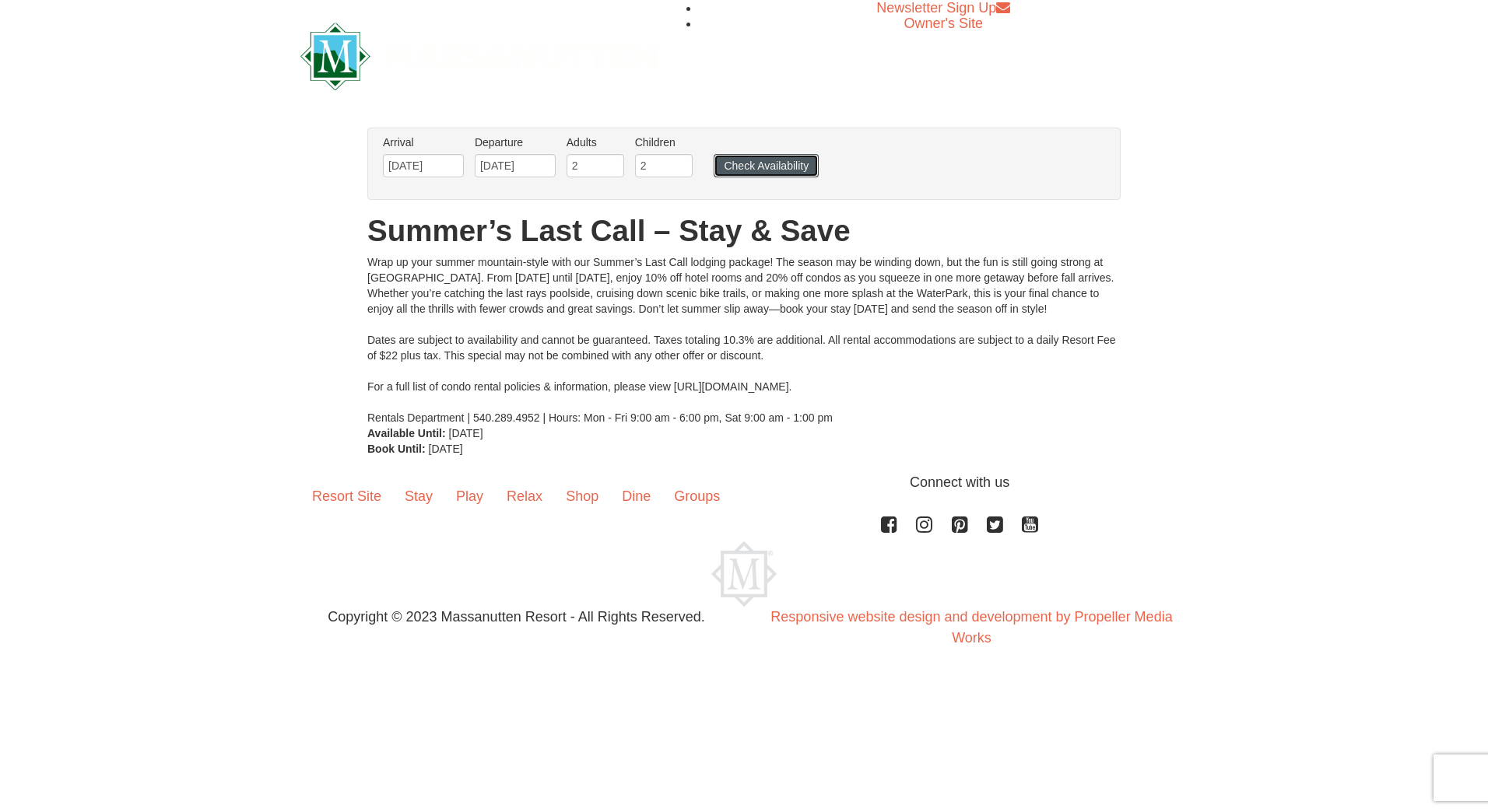
click at [752, 172] on button "Check Availability" at bounding box center [766, 165] width 105 height 23
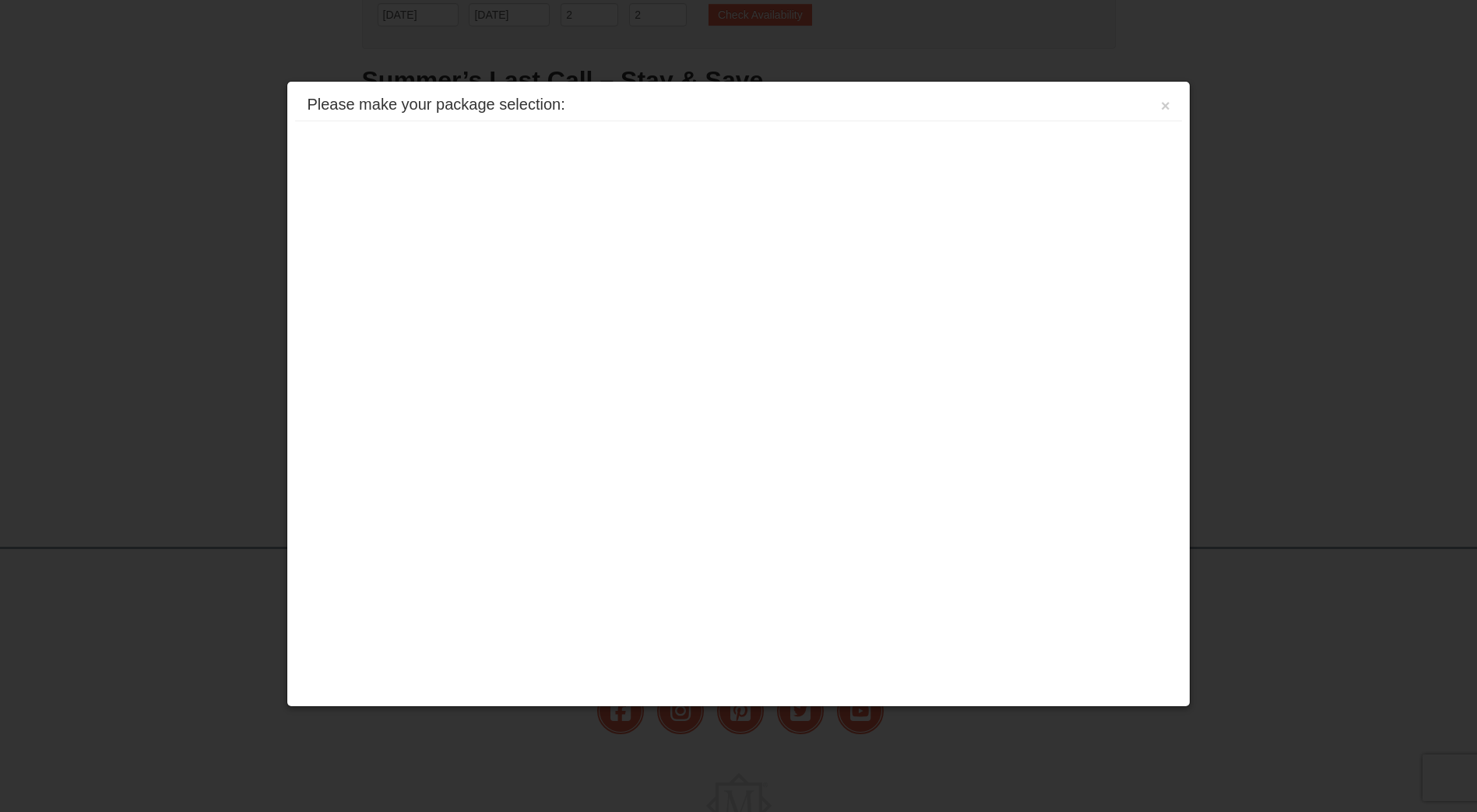
scroll to position [222, 0]
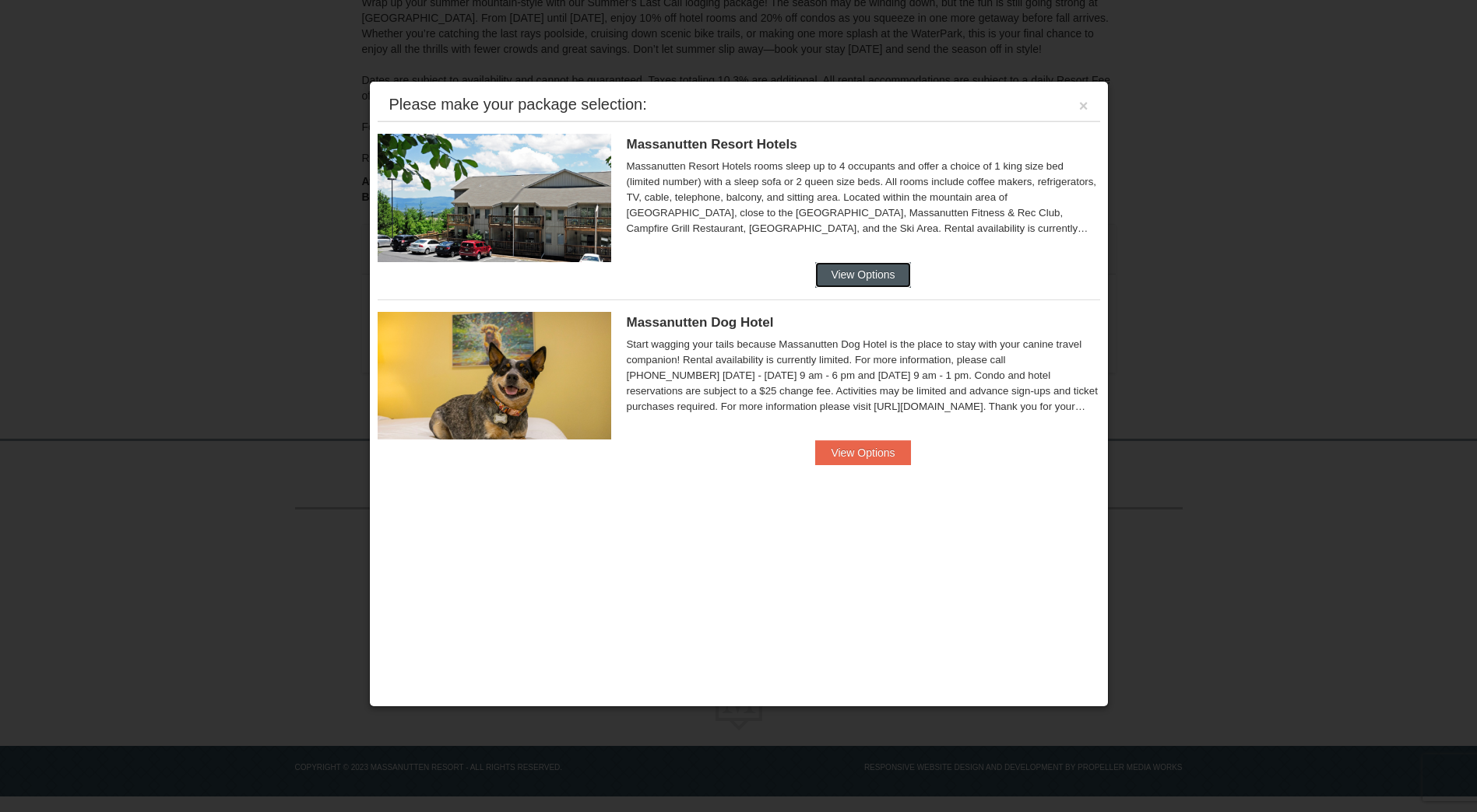
click at [864, 277] on button "View Options" at bounding box center [862, 274] width 95 height 25
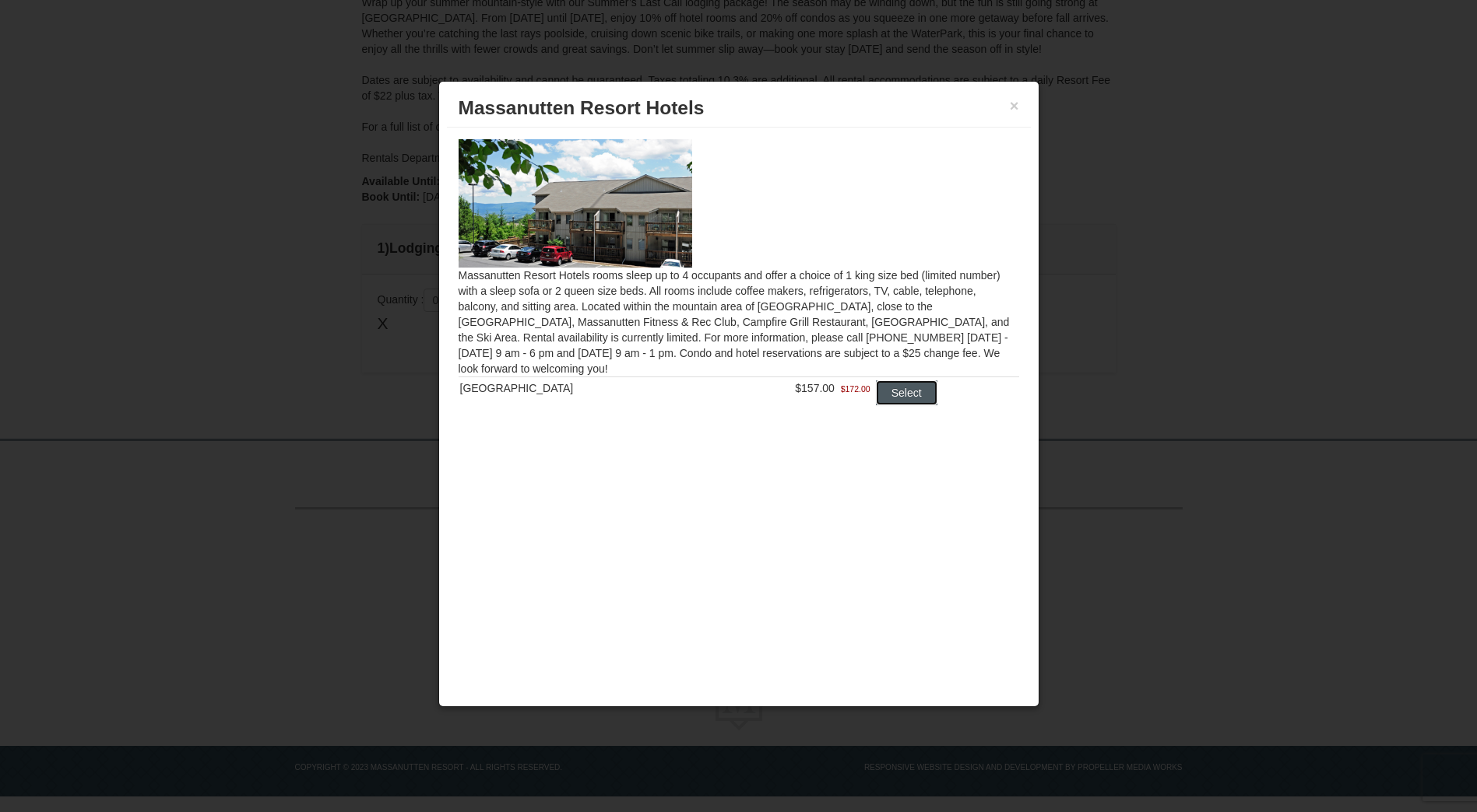
click at [906, 393] on button "Select" at bounding box center [906, 393] width 62 height 25
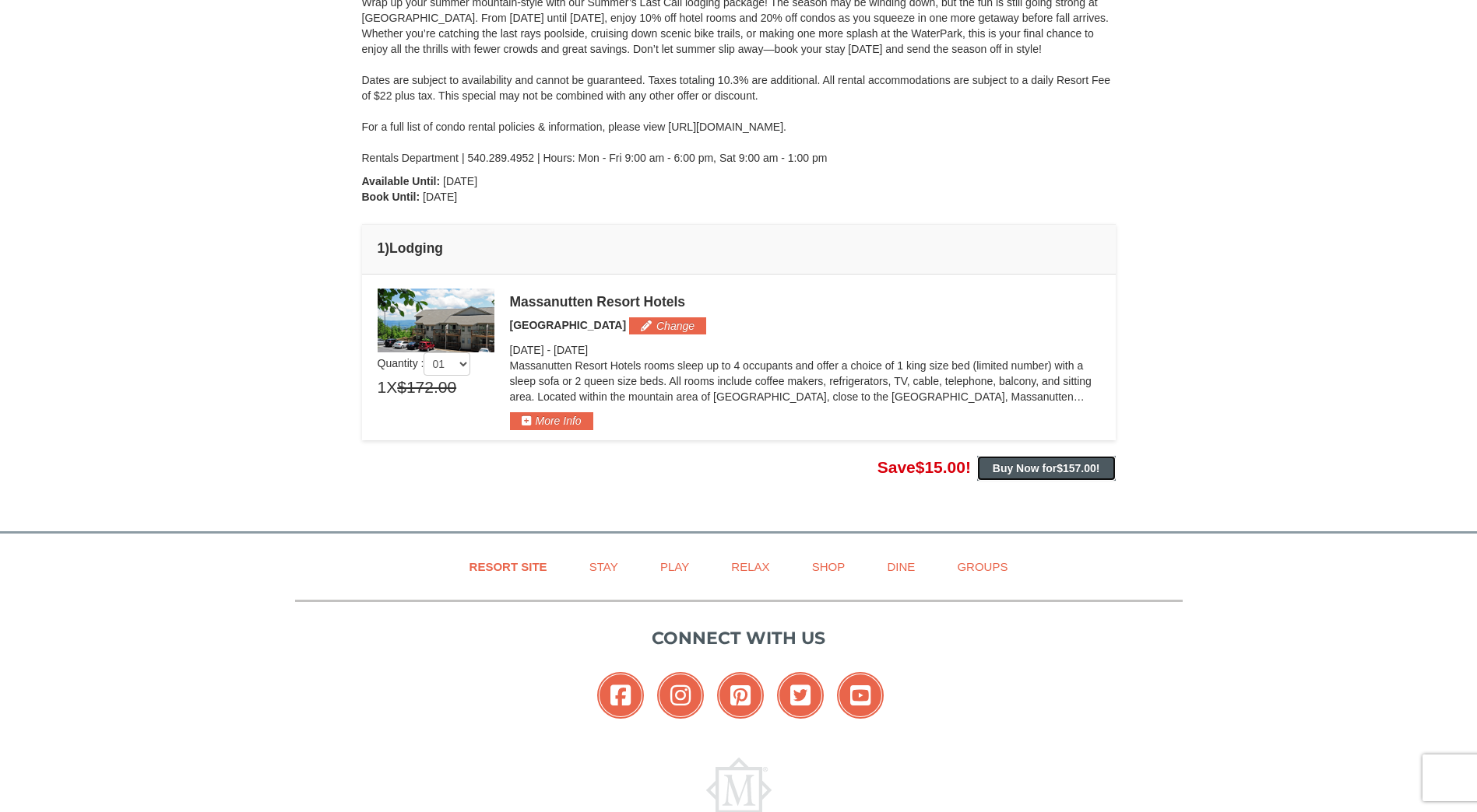
click at [1046, 464] on strong "Buy Now for $157.00 !" at bounding box center [1046, 468] width 108 height 13
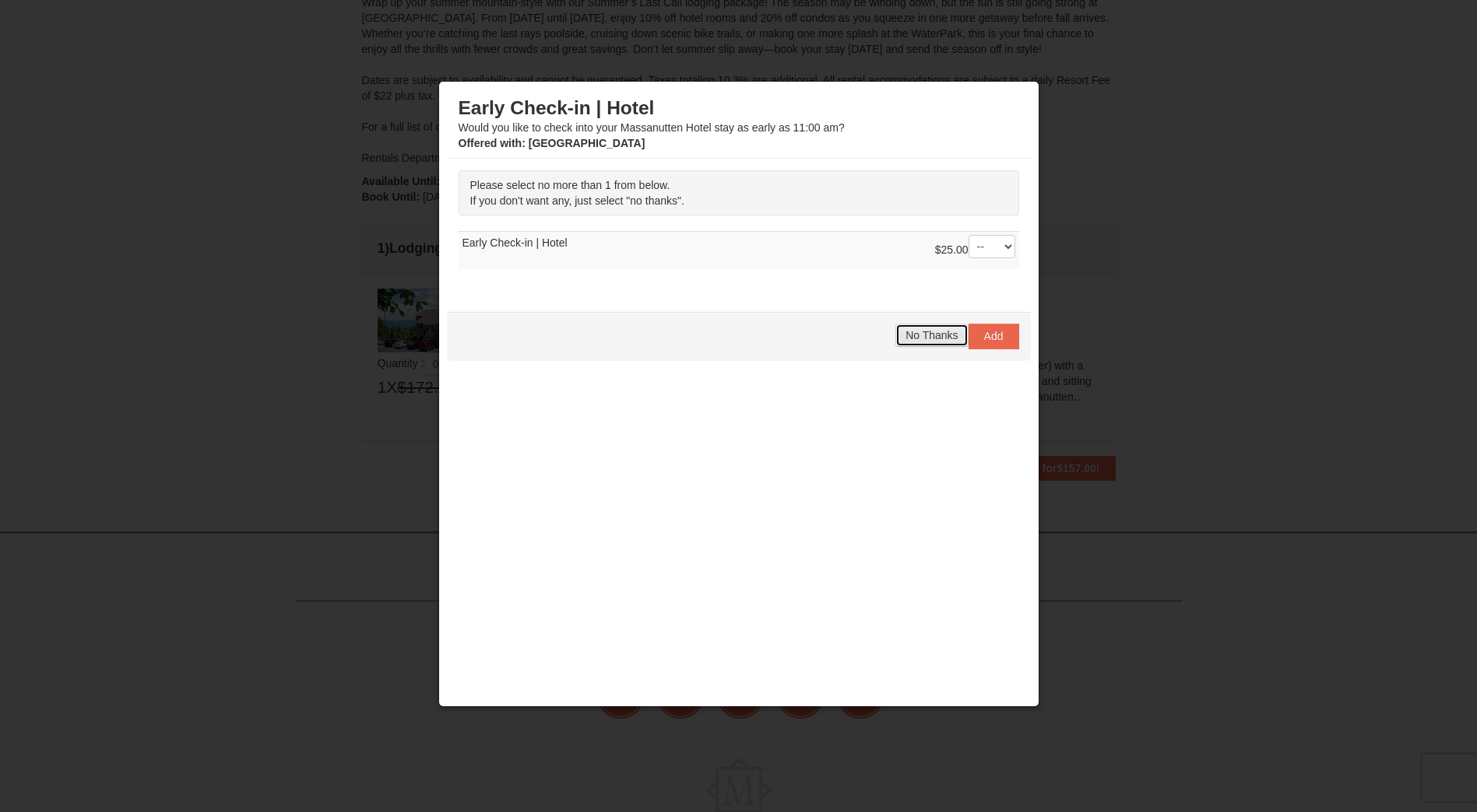
click at [930, 335] on span "No Thanks" at bounding box center [931, 335] width 52 height 13
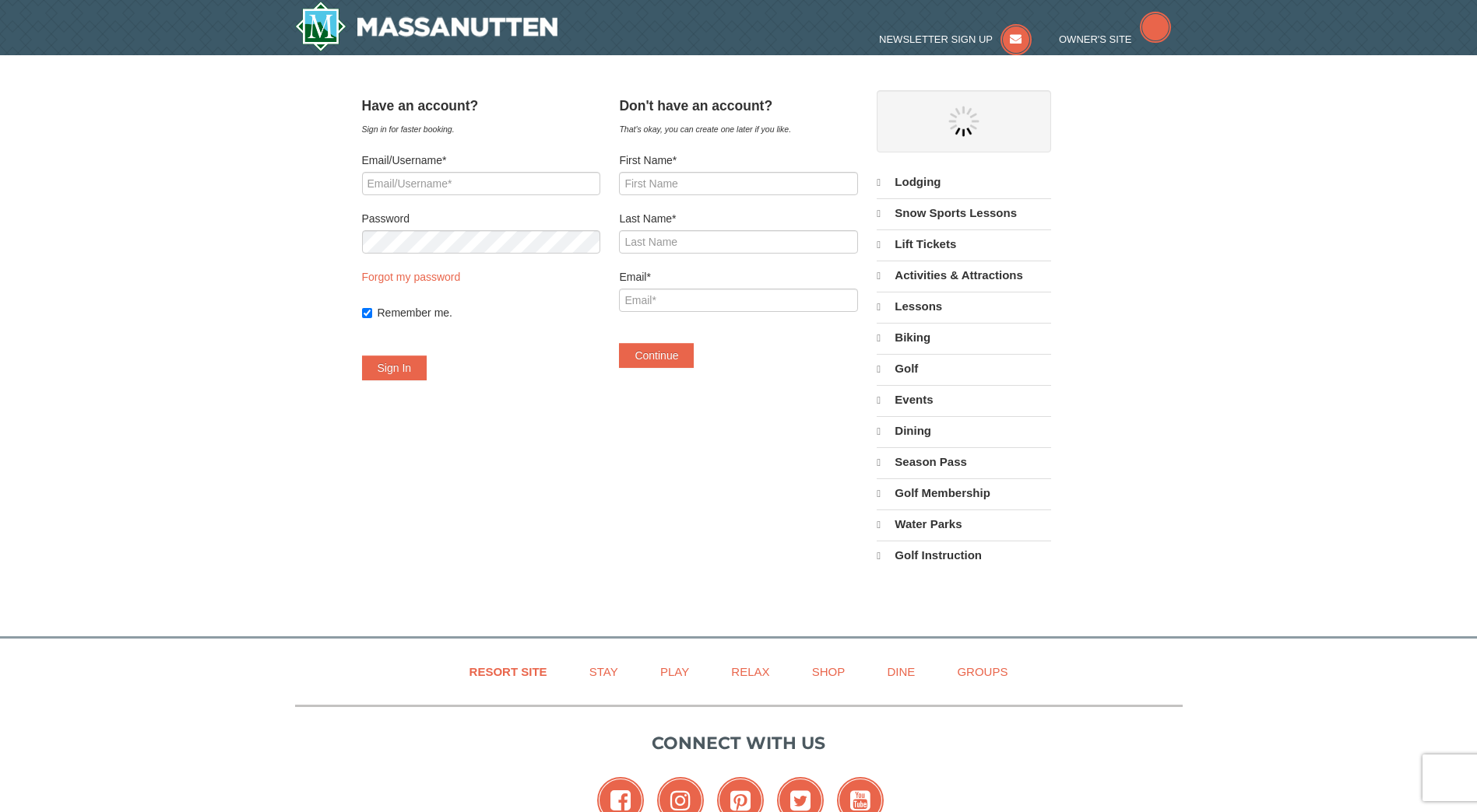
select select "9"
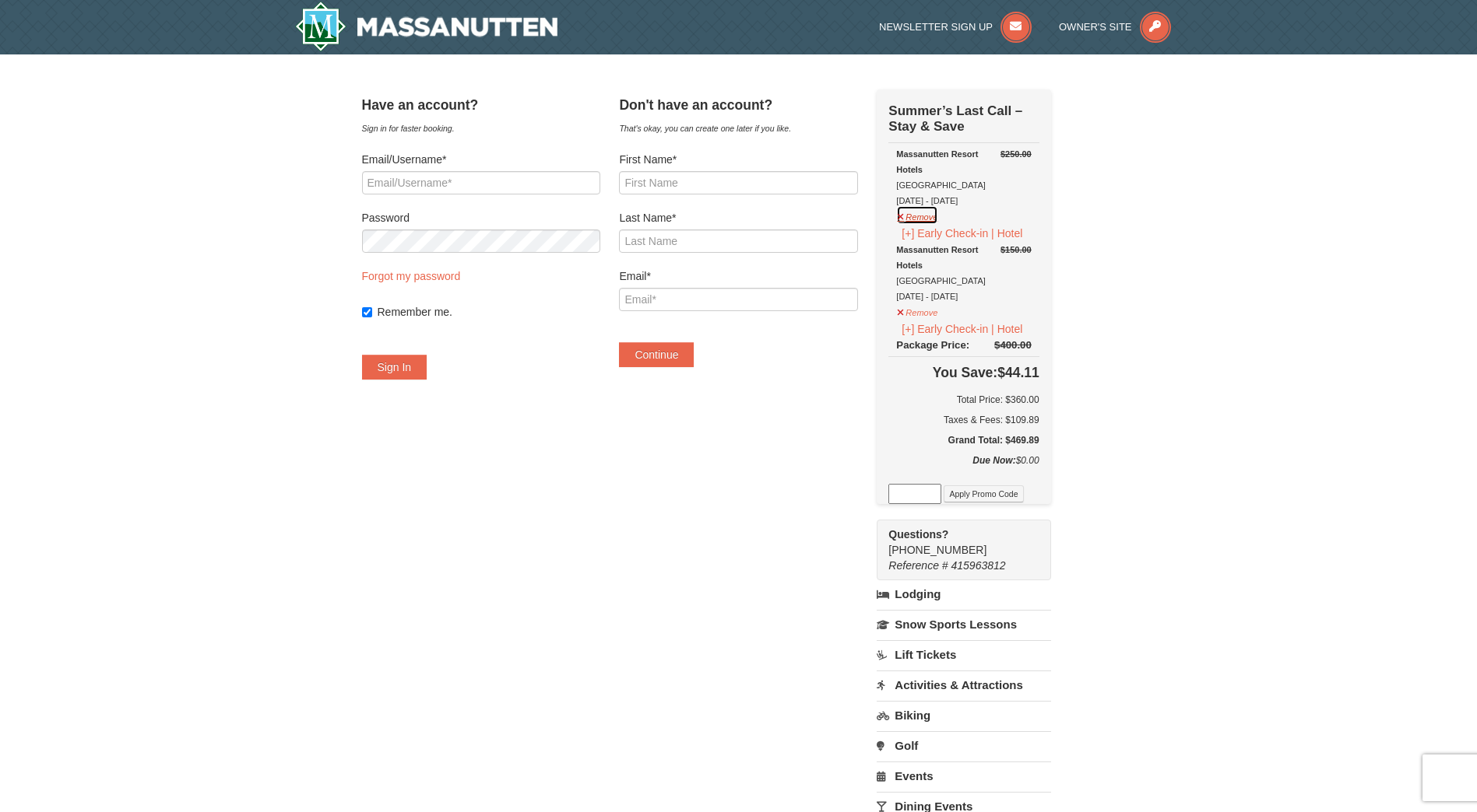
click at [927, 225] on button "Remove" at bounding box center [917, 215] width 42 height 20
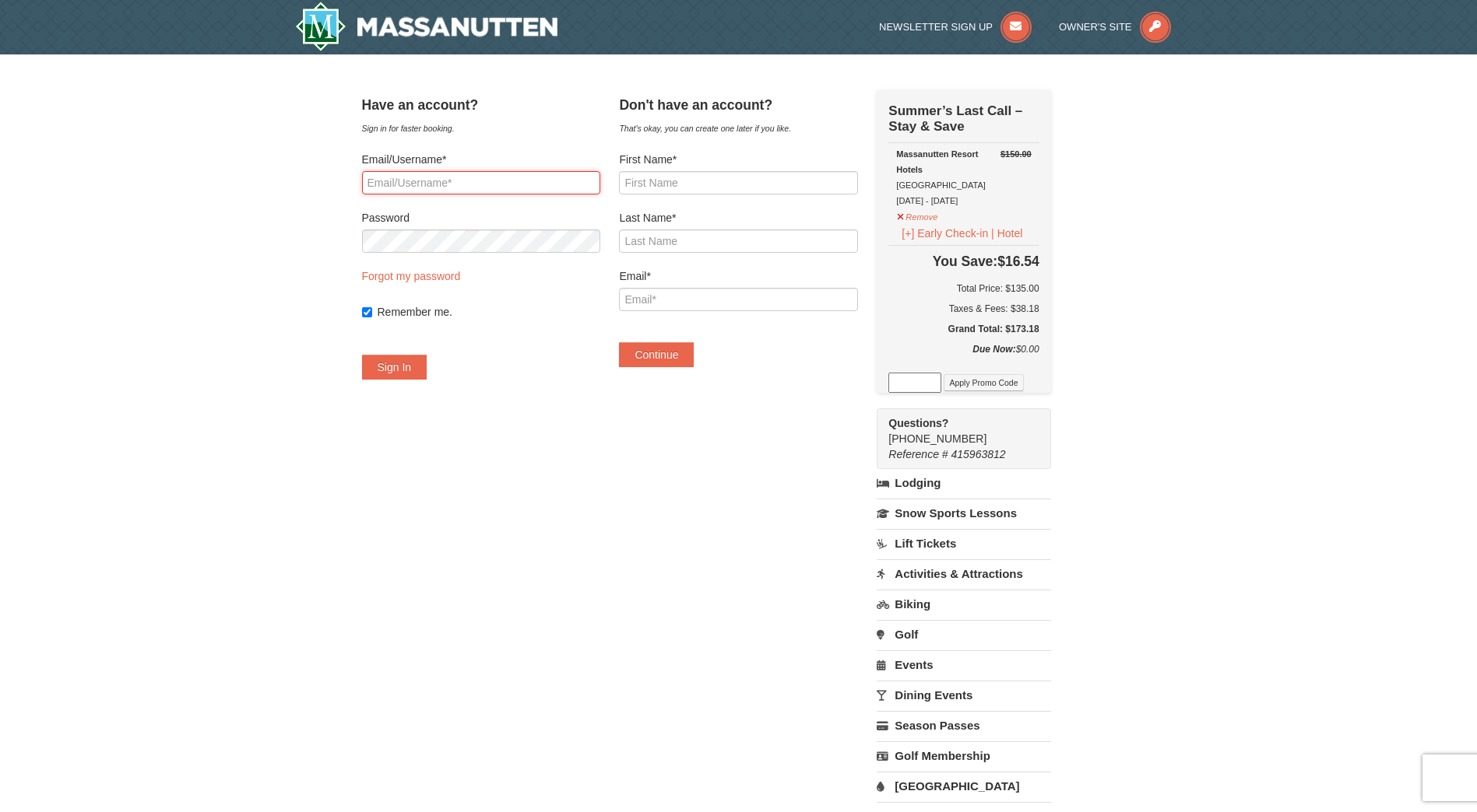
click at [434, 184] on input "Email/Username*" at bounding box center [481, 182] width 238 height 23
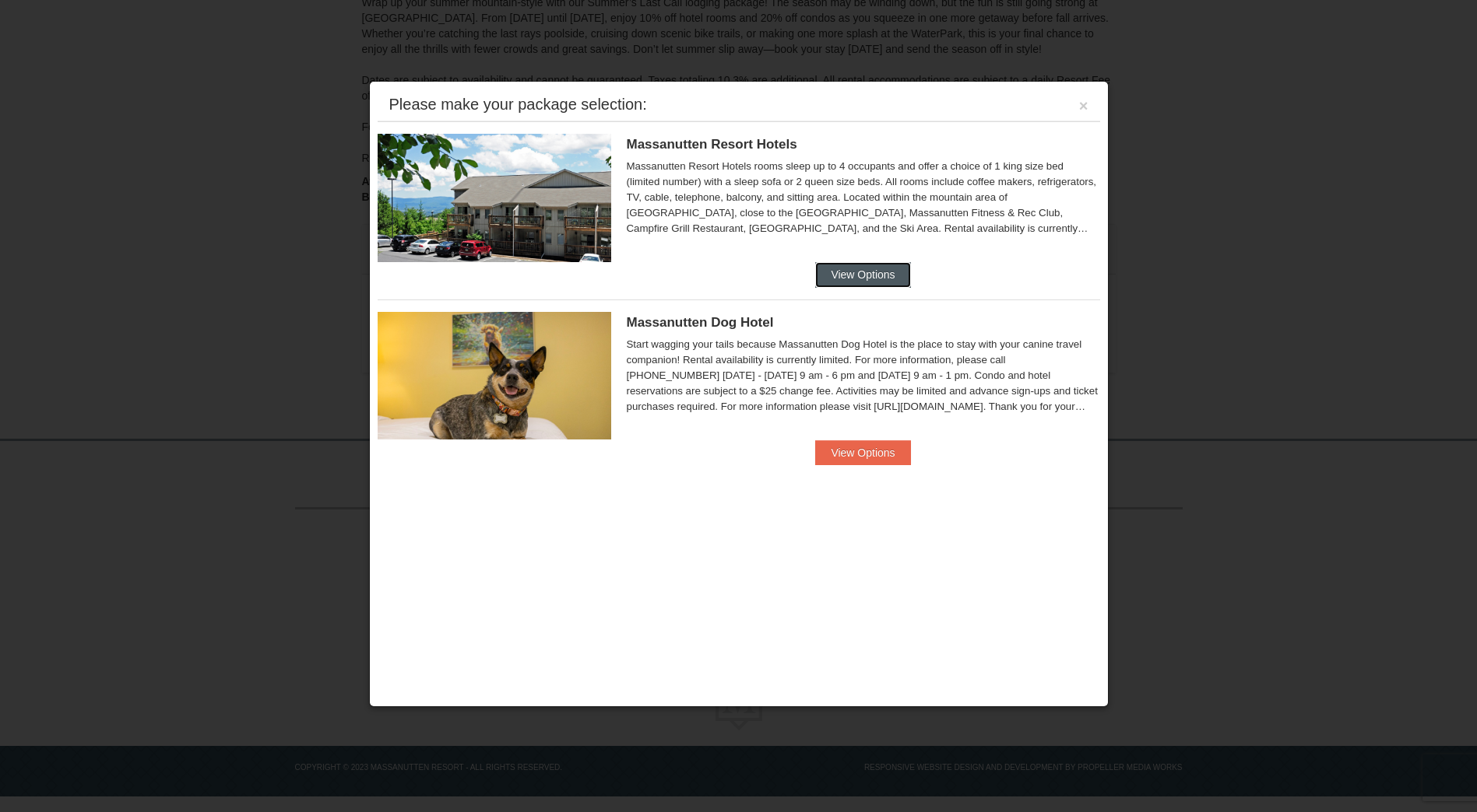
drag, startPoint x: 846, startPoint y: 273, endPoint x: 824, endPoint y: 198, distance: 78.2
click at [836, 202] on li "Massanutten Resort Hotels Hotel Queen Room $157.00 $172.00" at bounding box center [739, 204] width 723 height 166
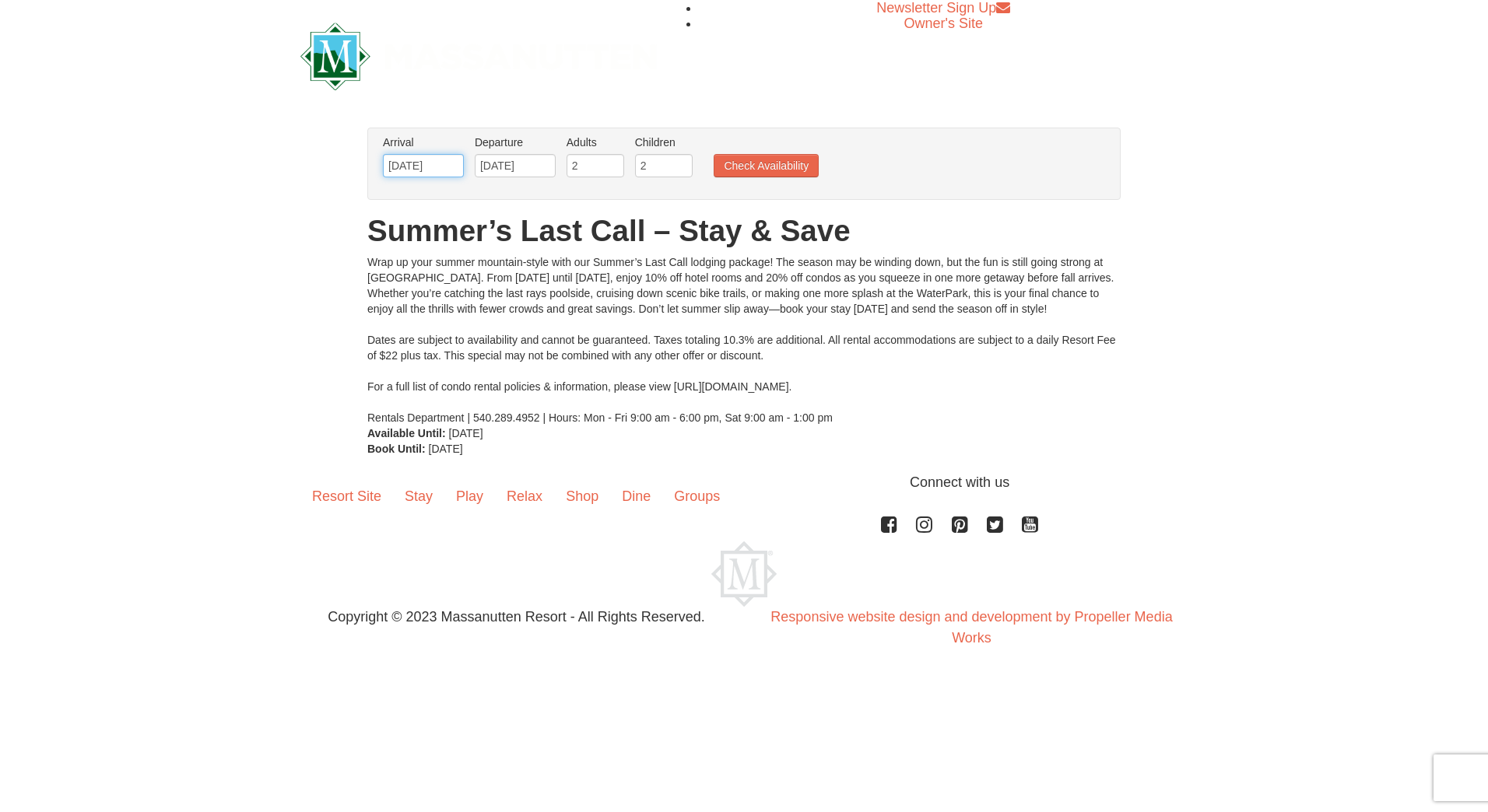
click at [426, 167] on input "09/12/2025" at bounding box center [423, 165] width 81 height 23
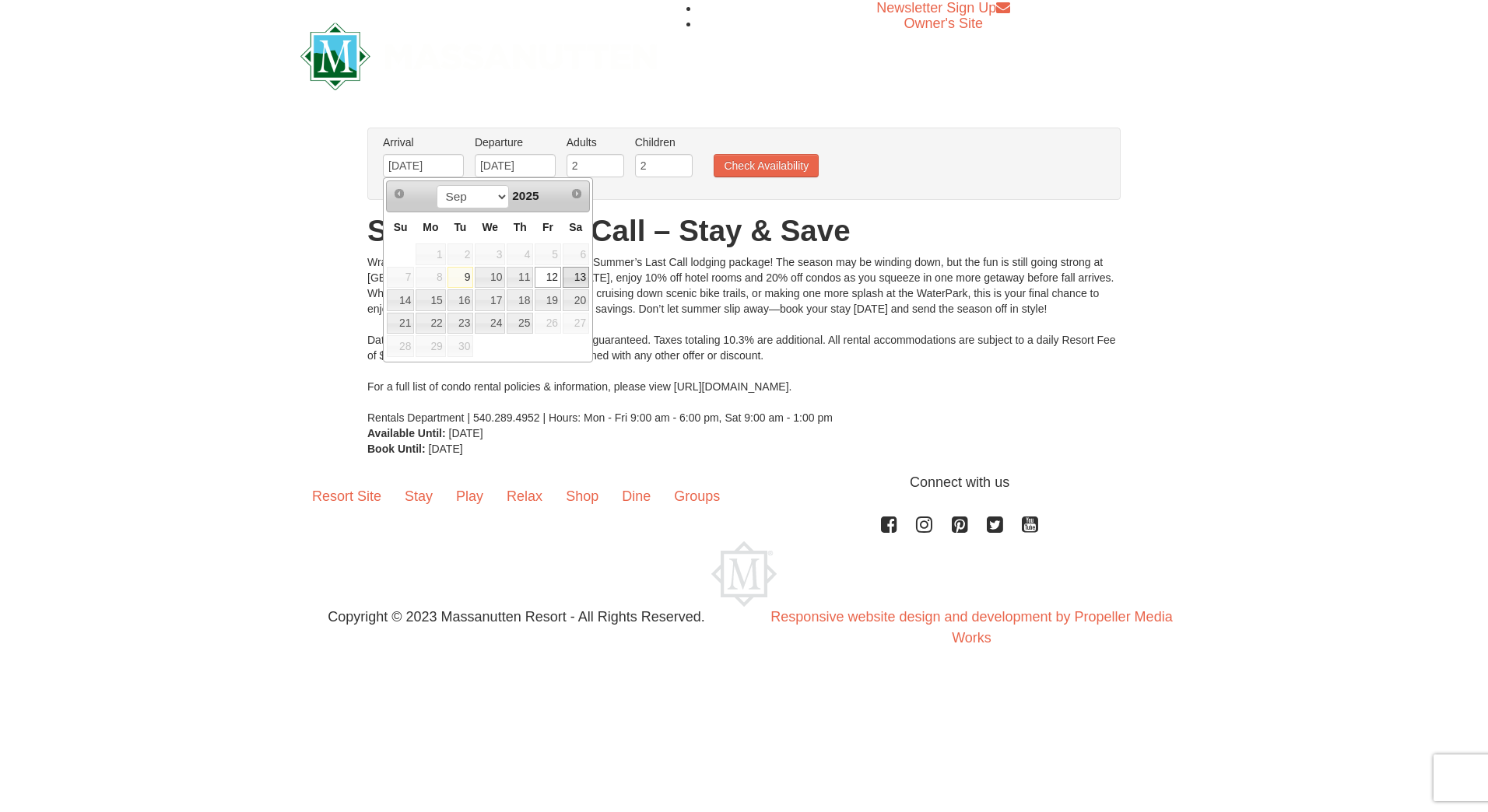
click at [582, 279] on link "13" at bounding box center [576, 278] width 26 height 22
type input "[DATE]"
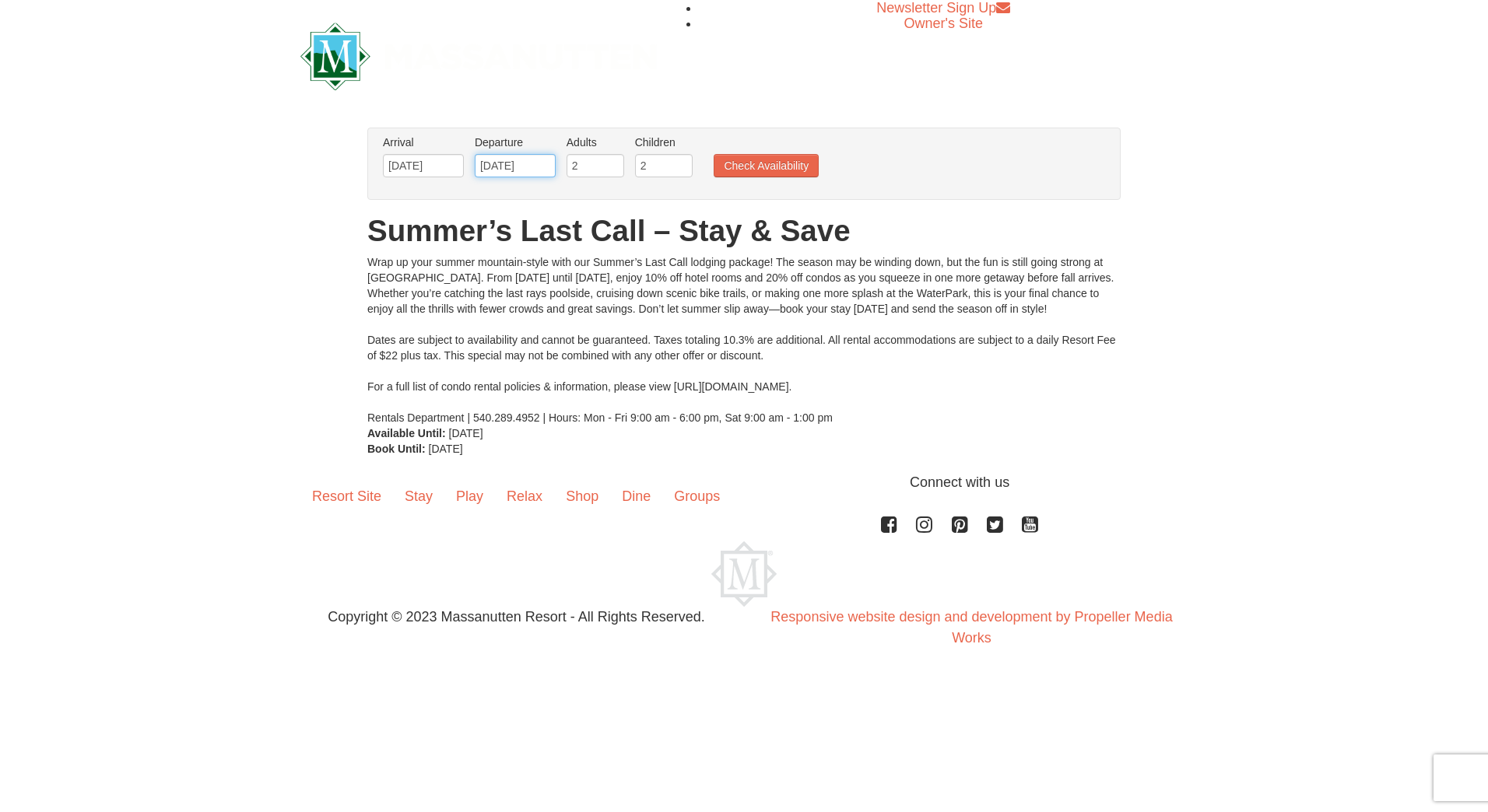
click at [516, 165] on input "[DATE]" at bounding box center [515, 165] width 81 height 23
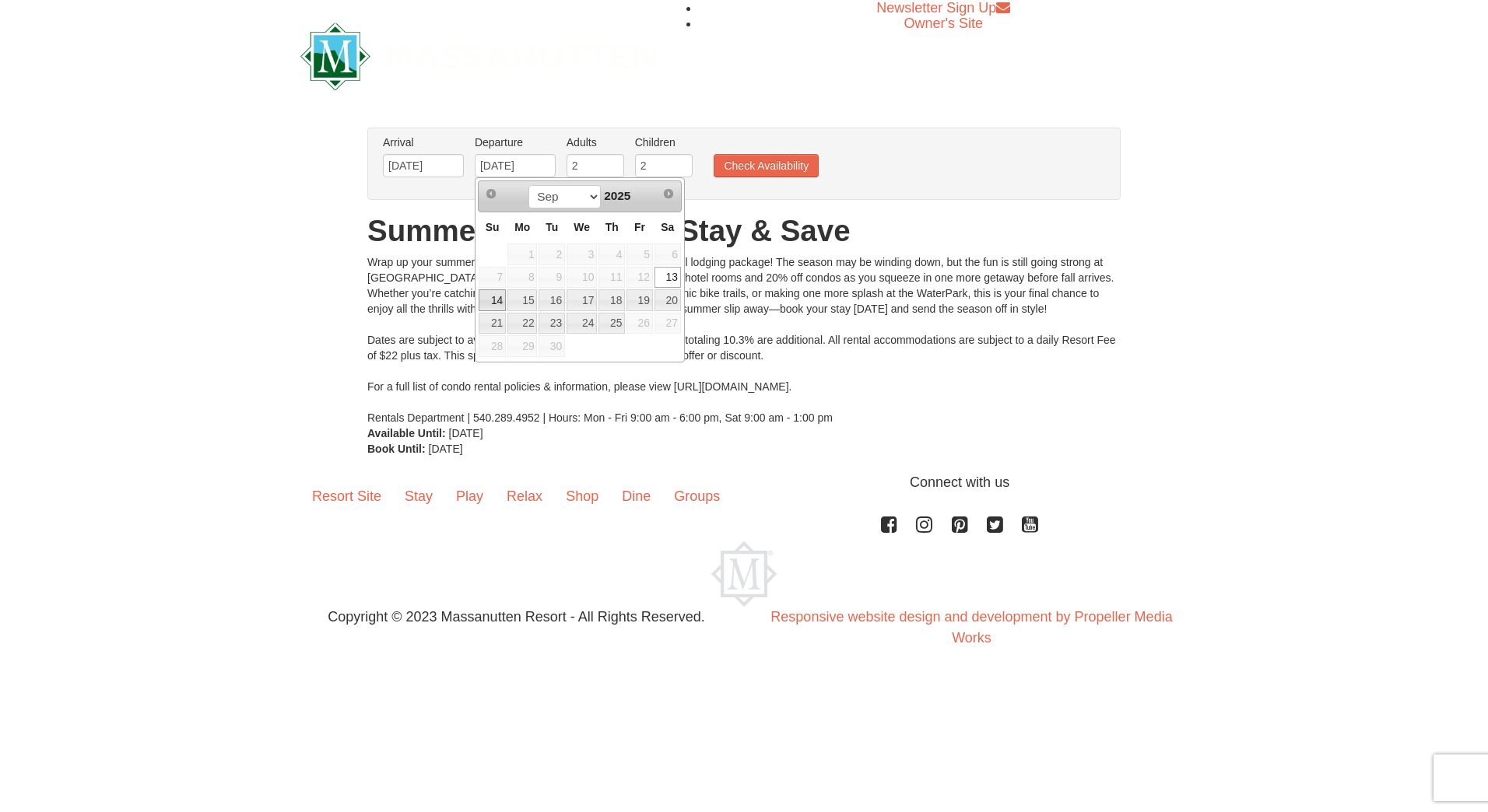
click at [494, 304] on link "14" at bounding box center [492, 301] width 27 height 22
type input "09/14/2025"
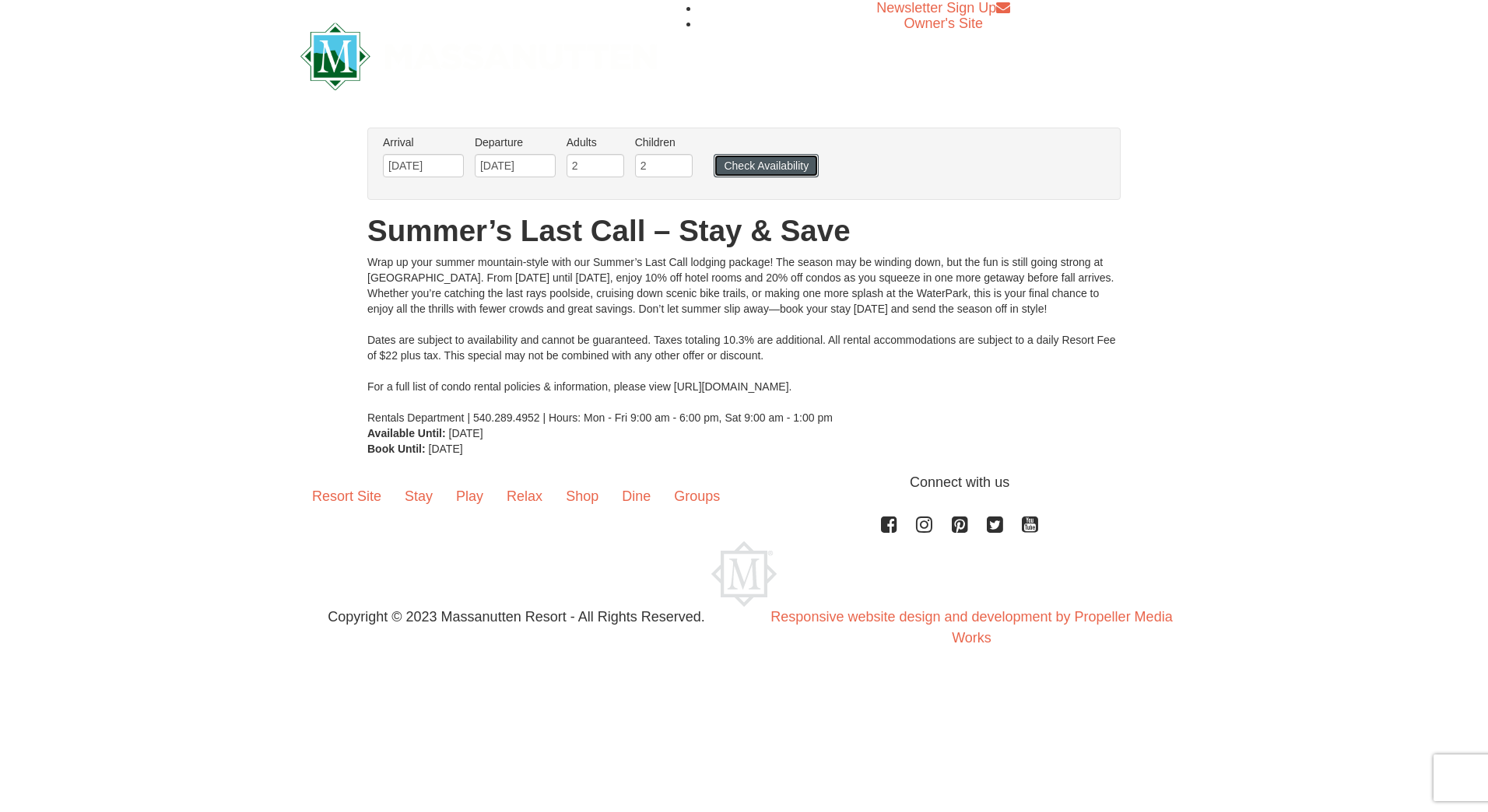
click at [752, 164] on button "Check Availability" at bounding box center [766, 165] width 105 height 23
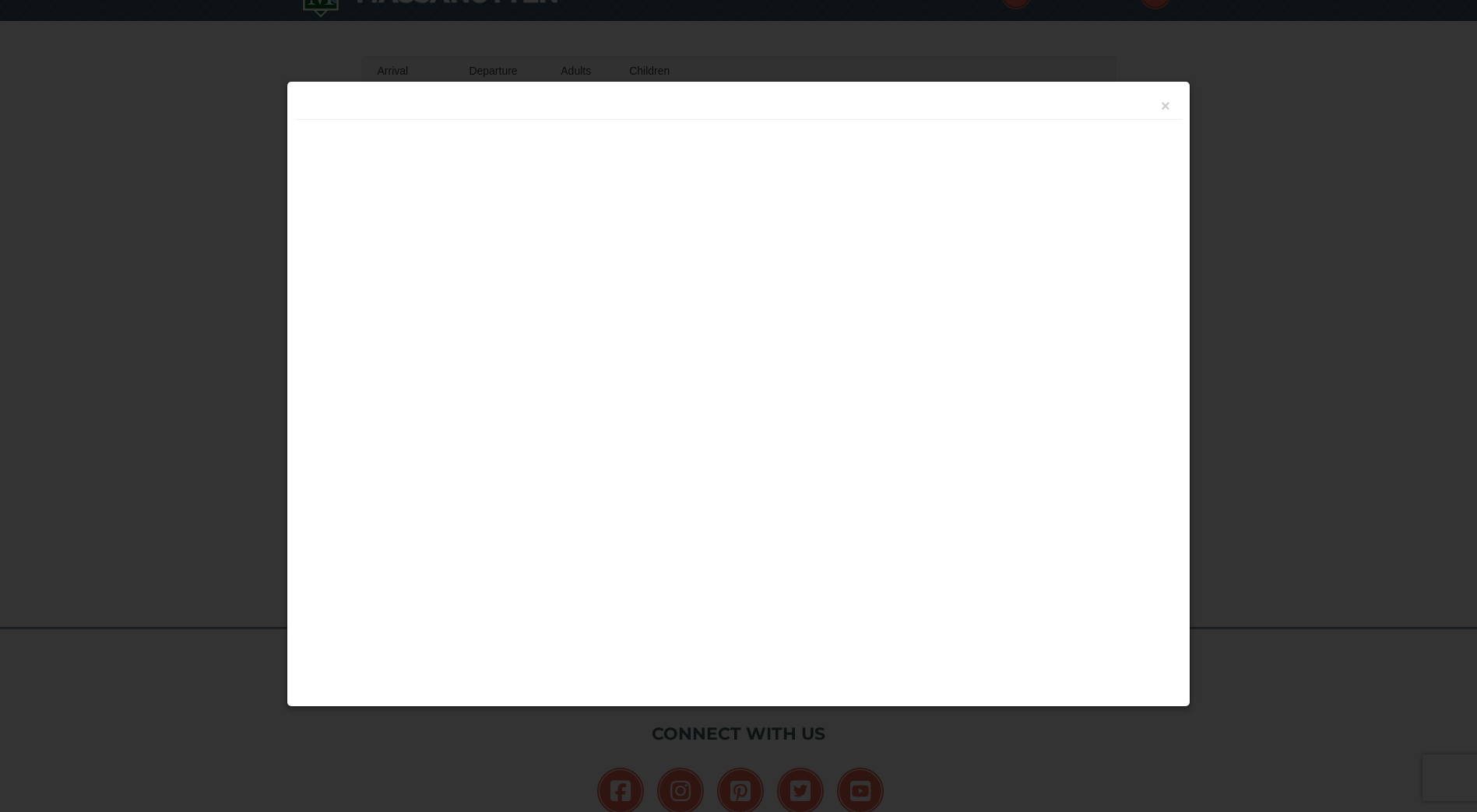
scroll to position [222, 0]
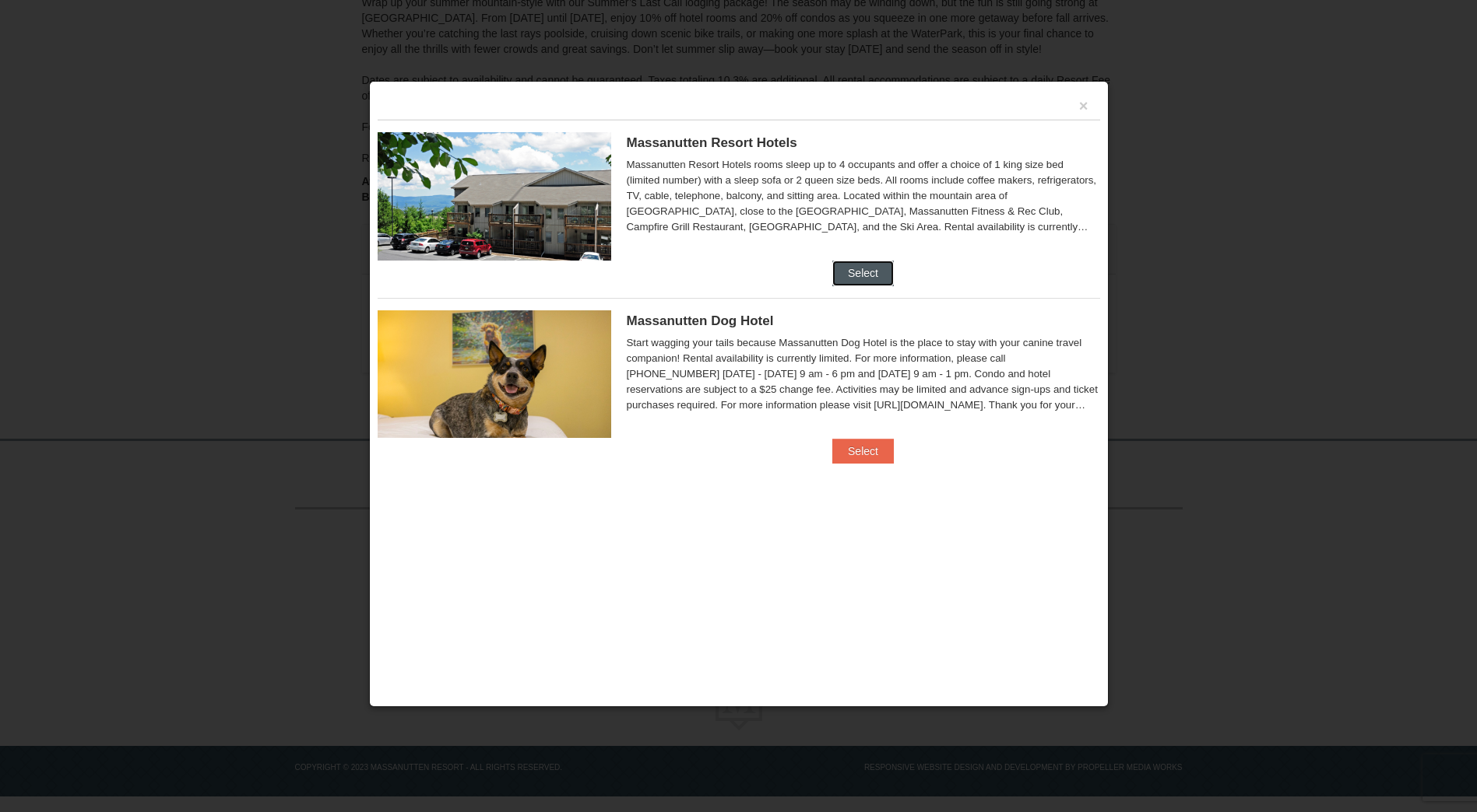
click at [862, 269] on button "Select" at bounding box center [863, 272] width 62 height 25
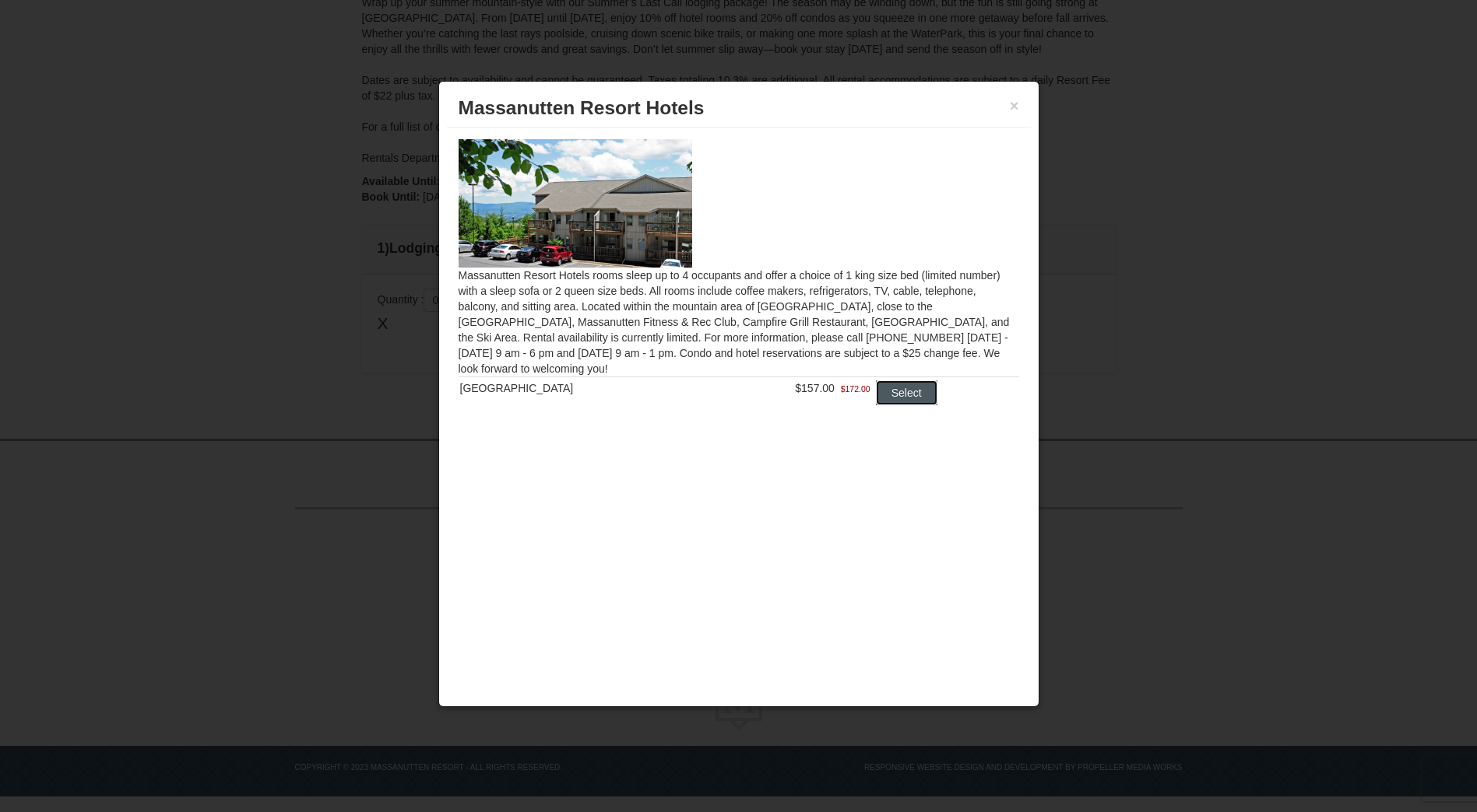
click at [900, 393] on button "Select" at bounding box center [906, 393] width 62 height 25
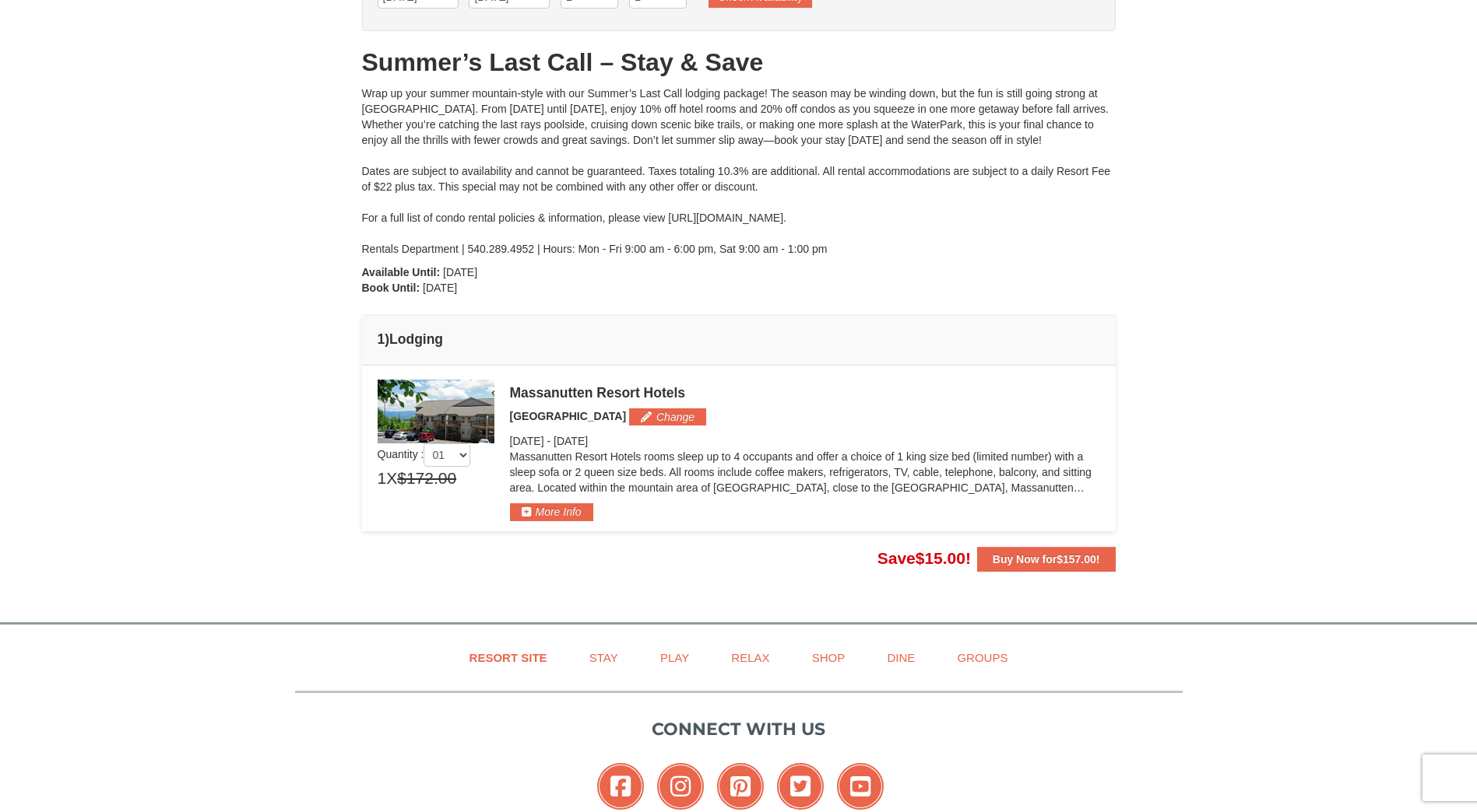
scroll to position [0, 0]
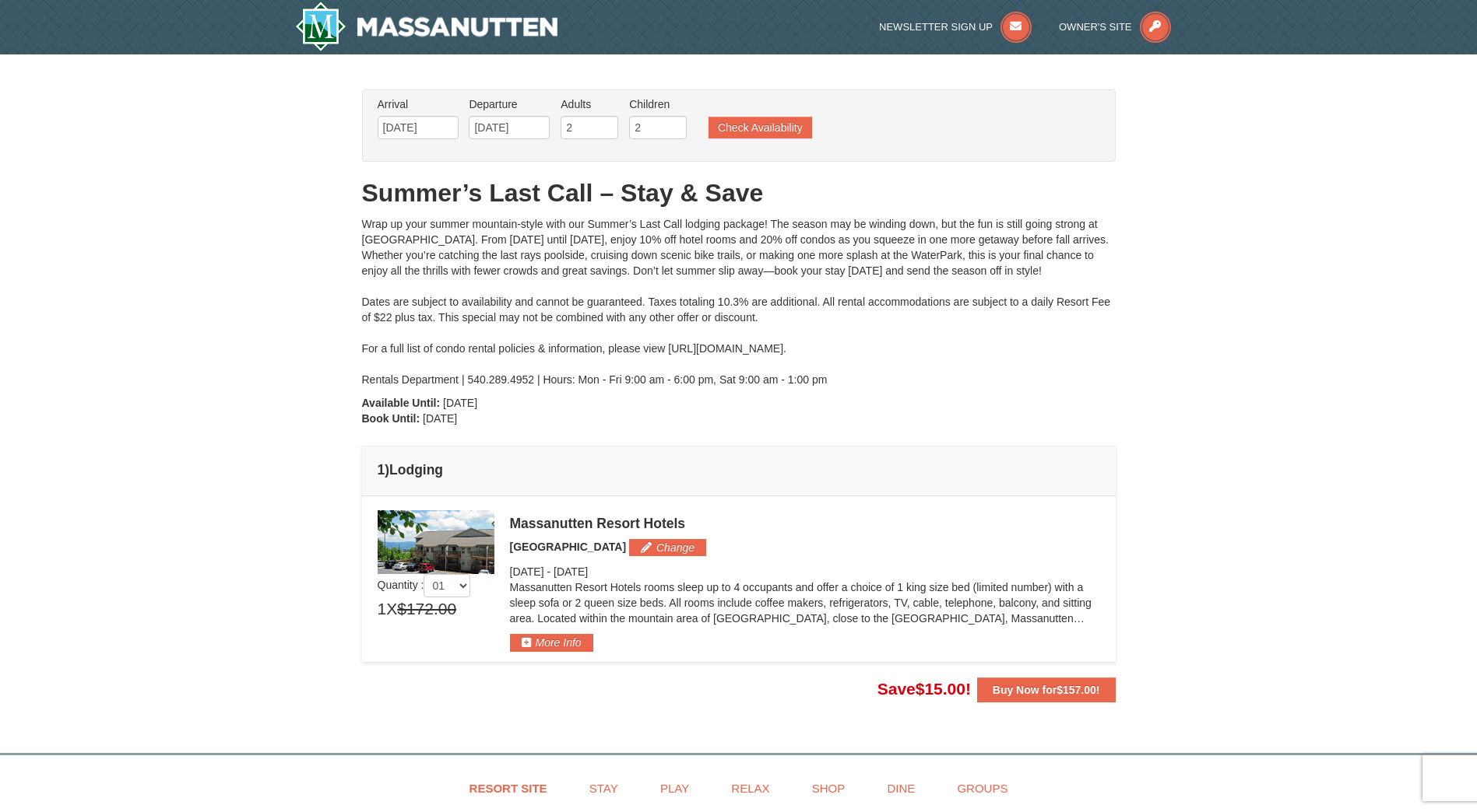
drag, startPoint x: 175, startPoint y: 207, endPoint x: 171, endPoint y: 162, distance: 45.2
click at [179, 190] on div "× From: To: Adults: 2 Children: 2 Change Arrival Please format dates MM/DD/YYYY…" at bounding box center [738, 396] width 1477 height 683
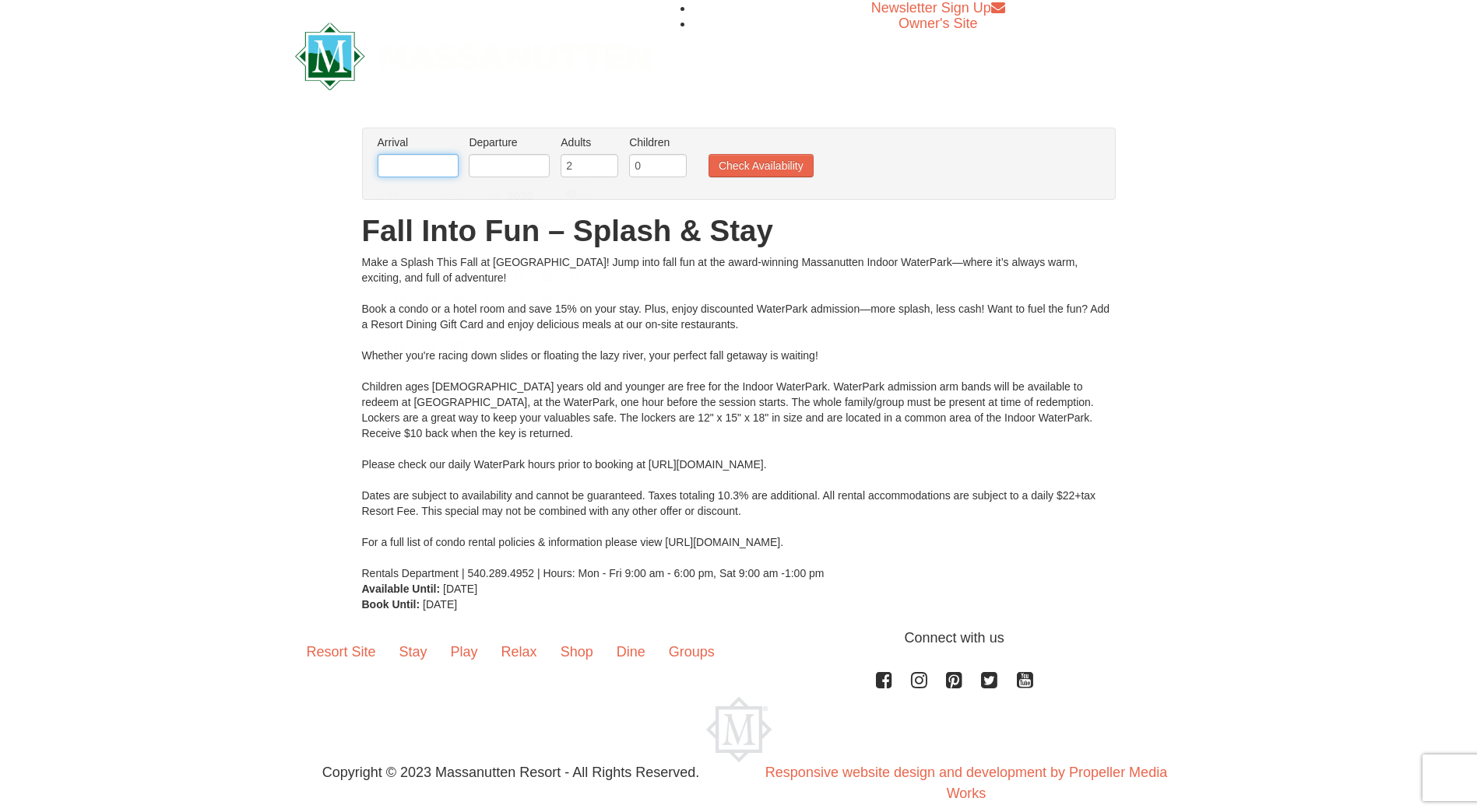
click at [429, 171] on input "text" at bounding box center [418, 165] width 81 height 23
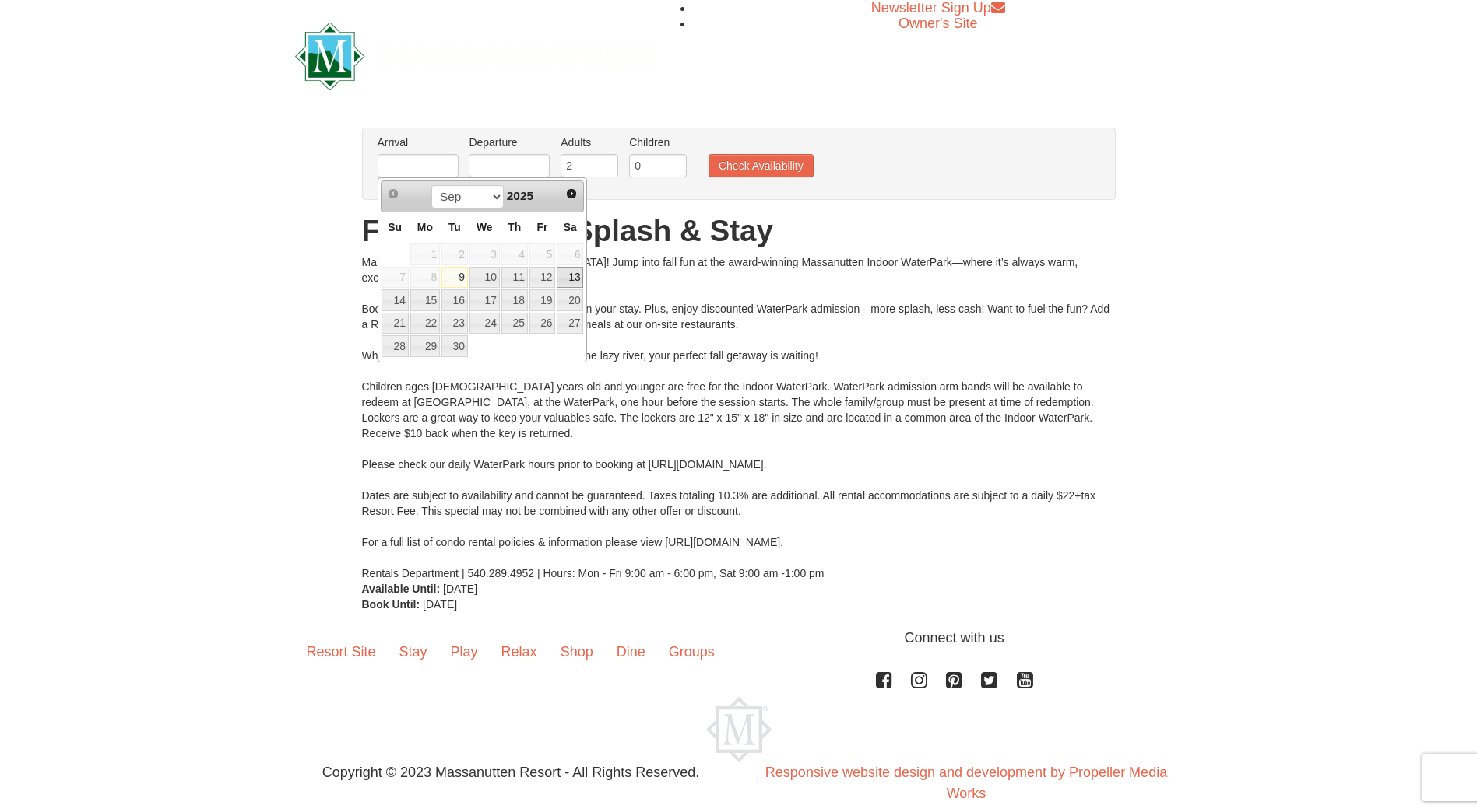
click at [576, 282] on link "13" at bounding box center [570, 278] width 26 height 22
type input "[DATE]"
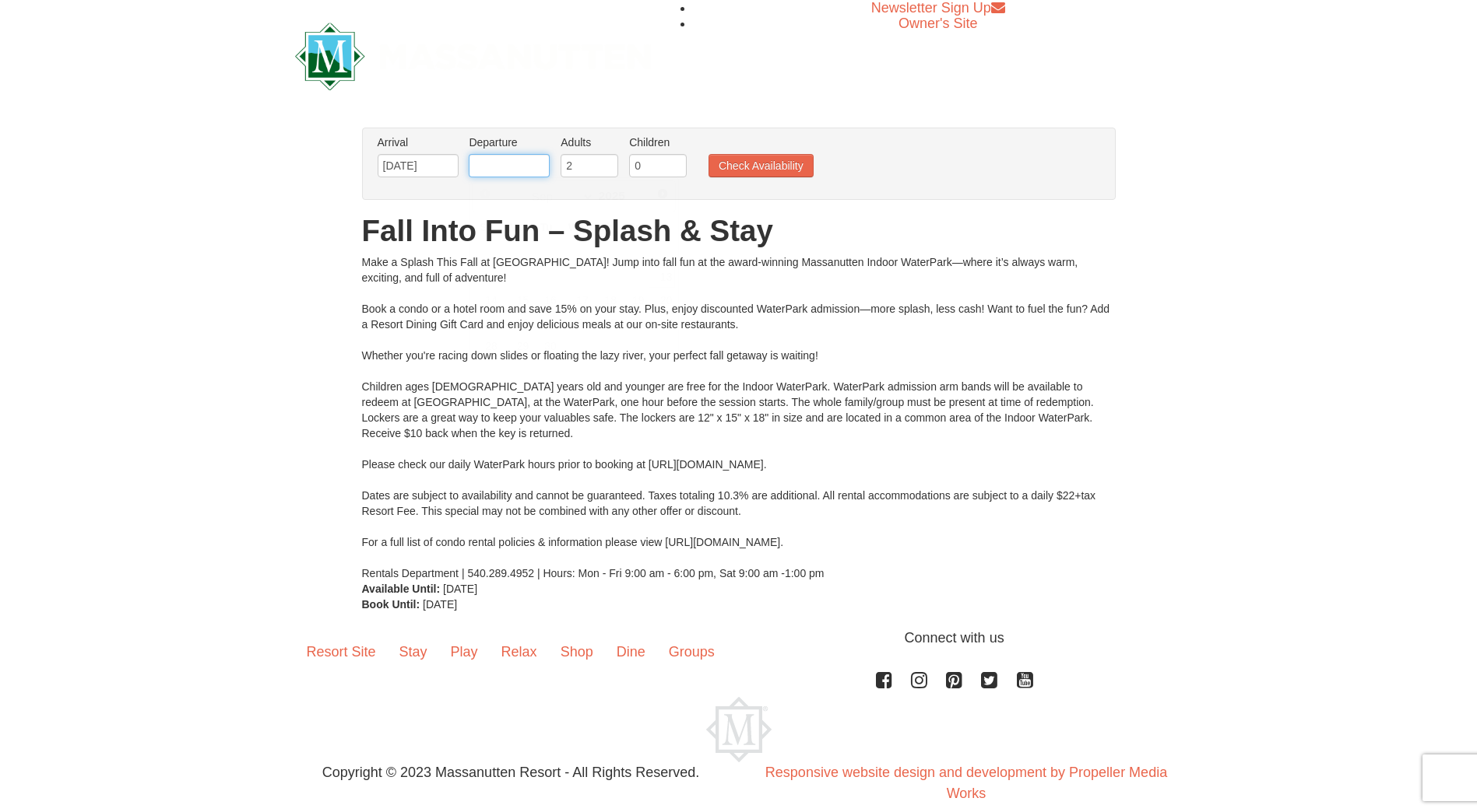
click at [535, 174] on input "text" at bounding box center [509, 165] width 81 height 23
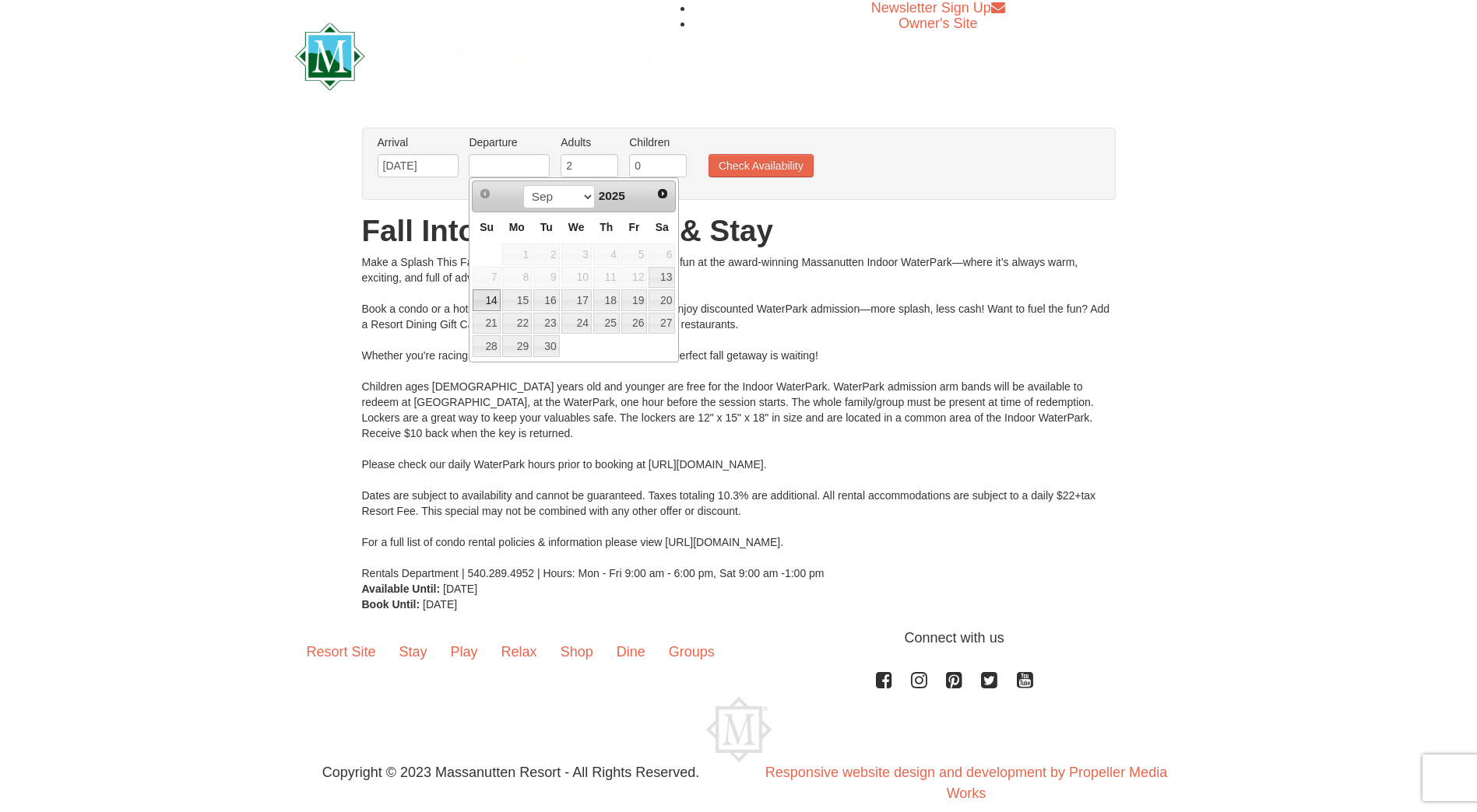
click at [487, 303] on link "14" at bounding box center [486, 301] width 27 height 22
type input "[DATE]"
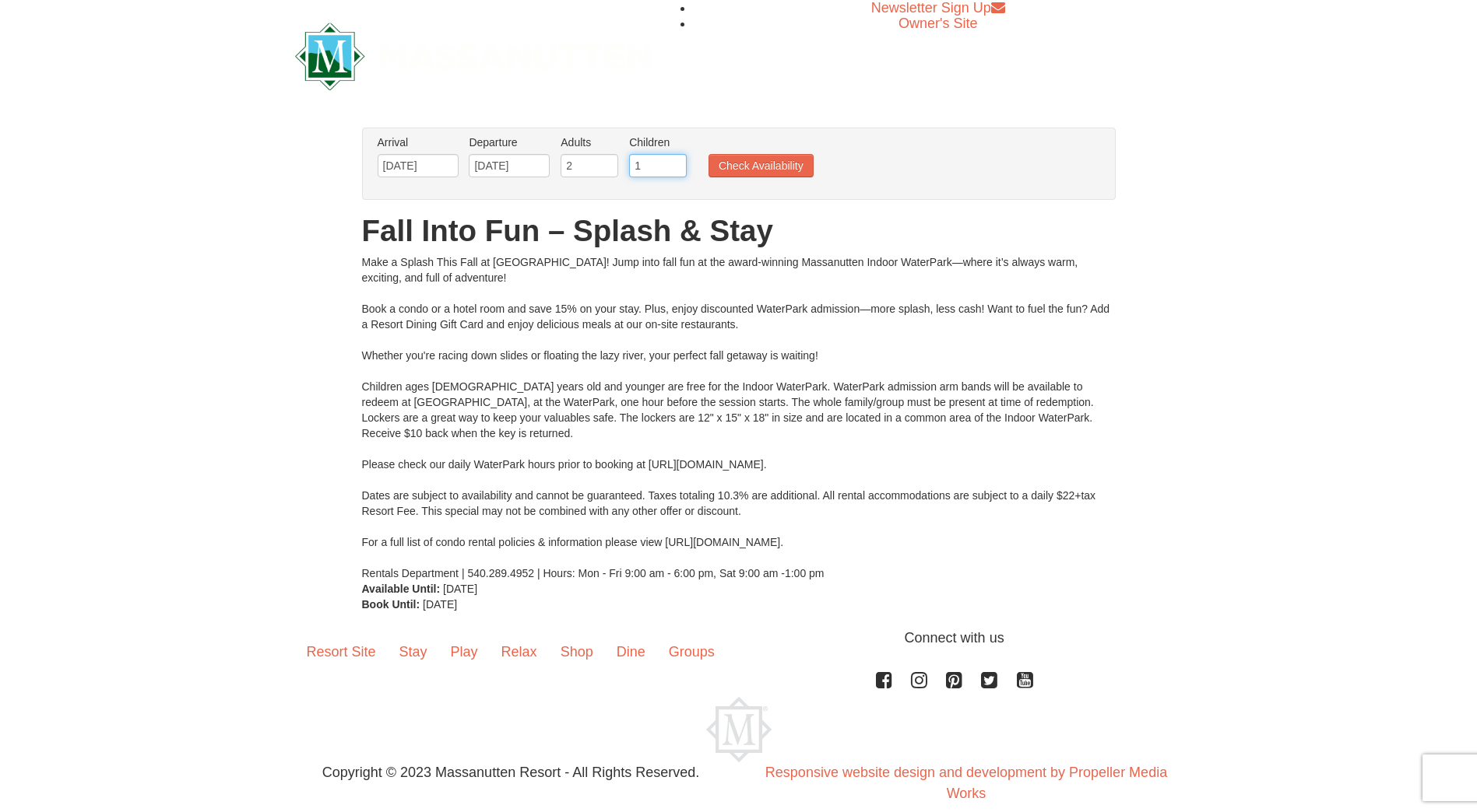
click at [677, 160] on input "1" at bounding box center [657, 165] width 57 height 23
type input "2"
click at [677, 160] on input "2" at bounding box center [657, 165] width 57 height 23
click at [777, 164] on button "Check Availability" at bounding box center [760, 165] width 105 height 23
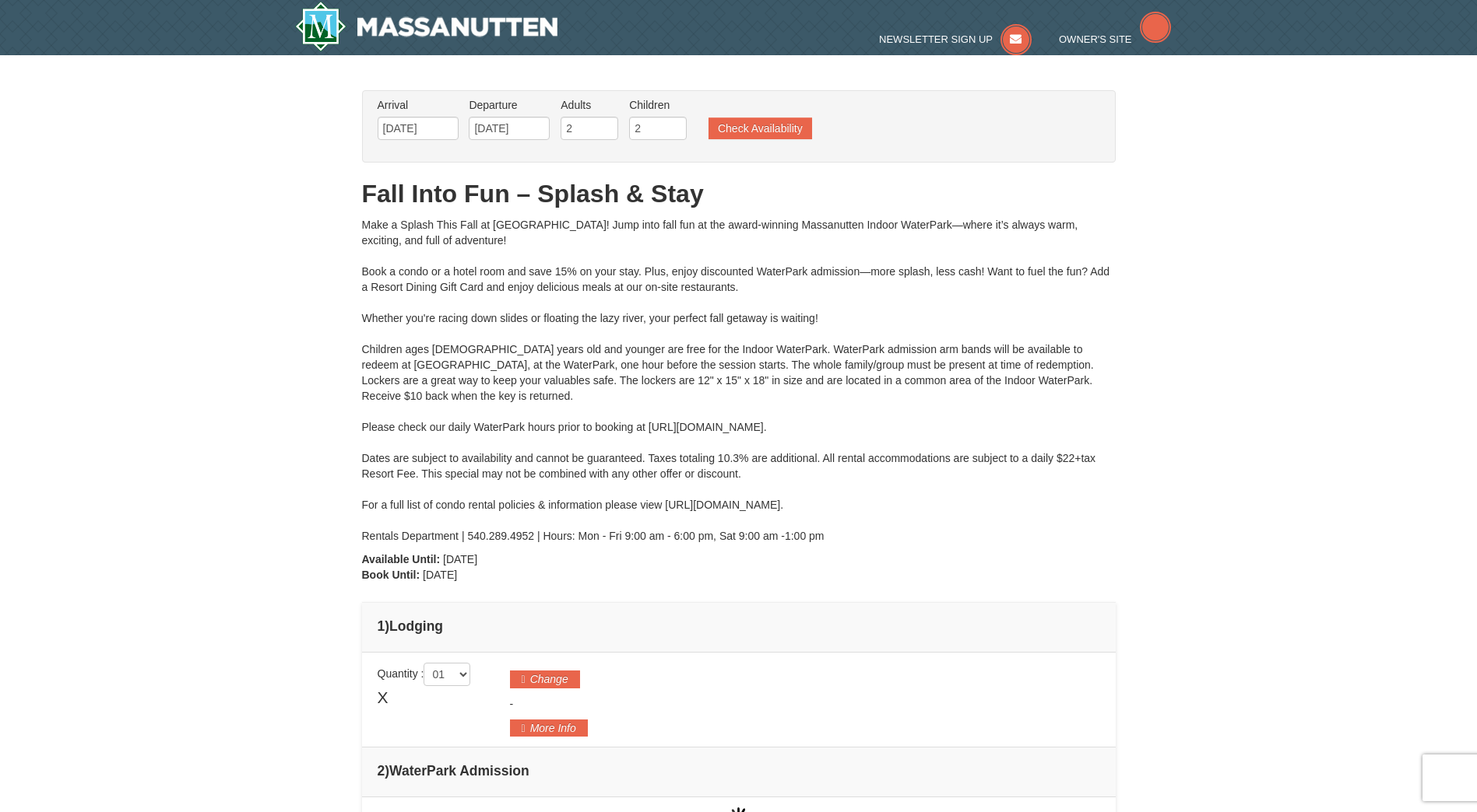
type input "[DATE]"
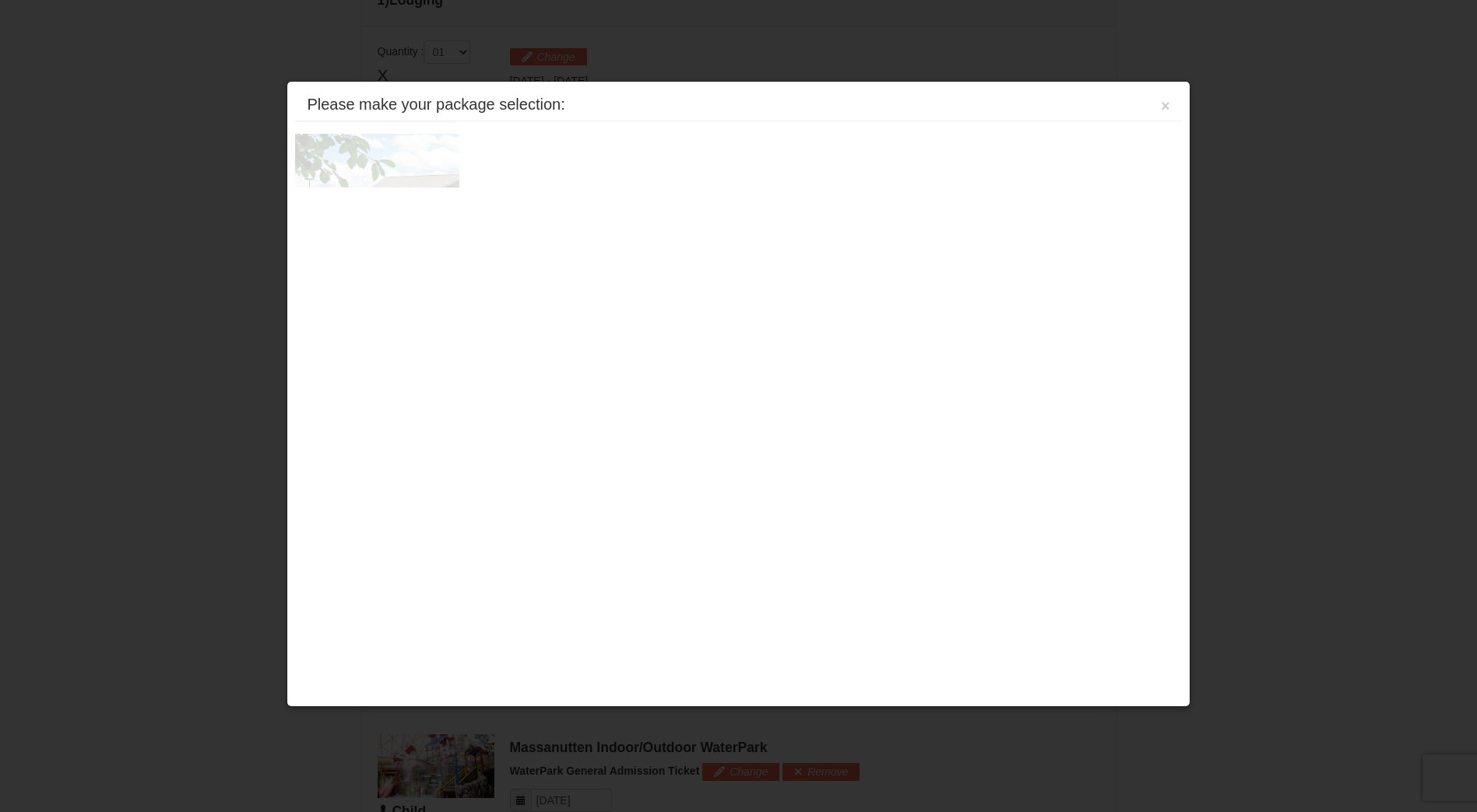
scroll to position [665, 0]
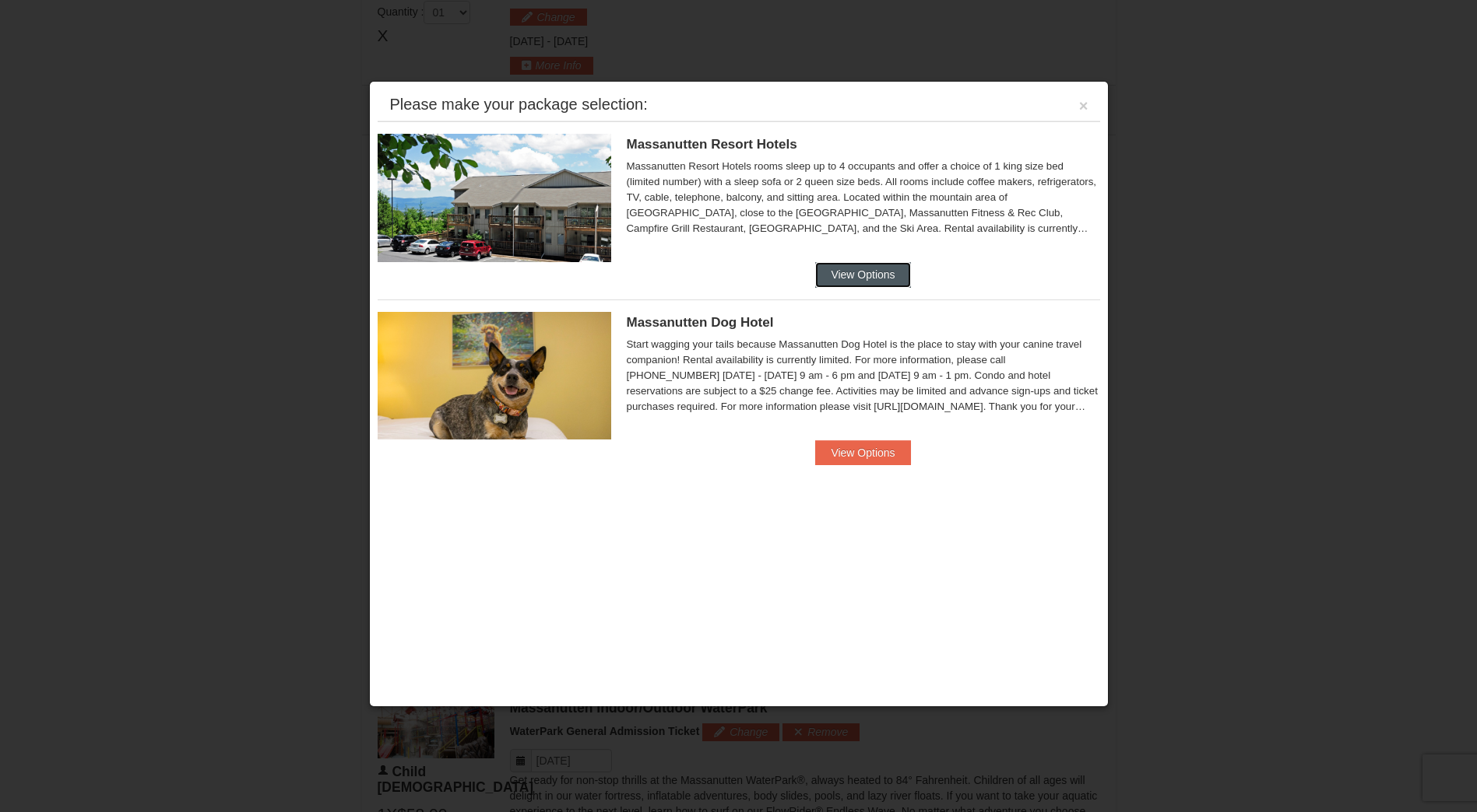
click at [845, 277] on button "View Options" at bounding box center [862, 274] width 95 height 25
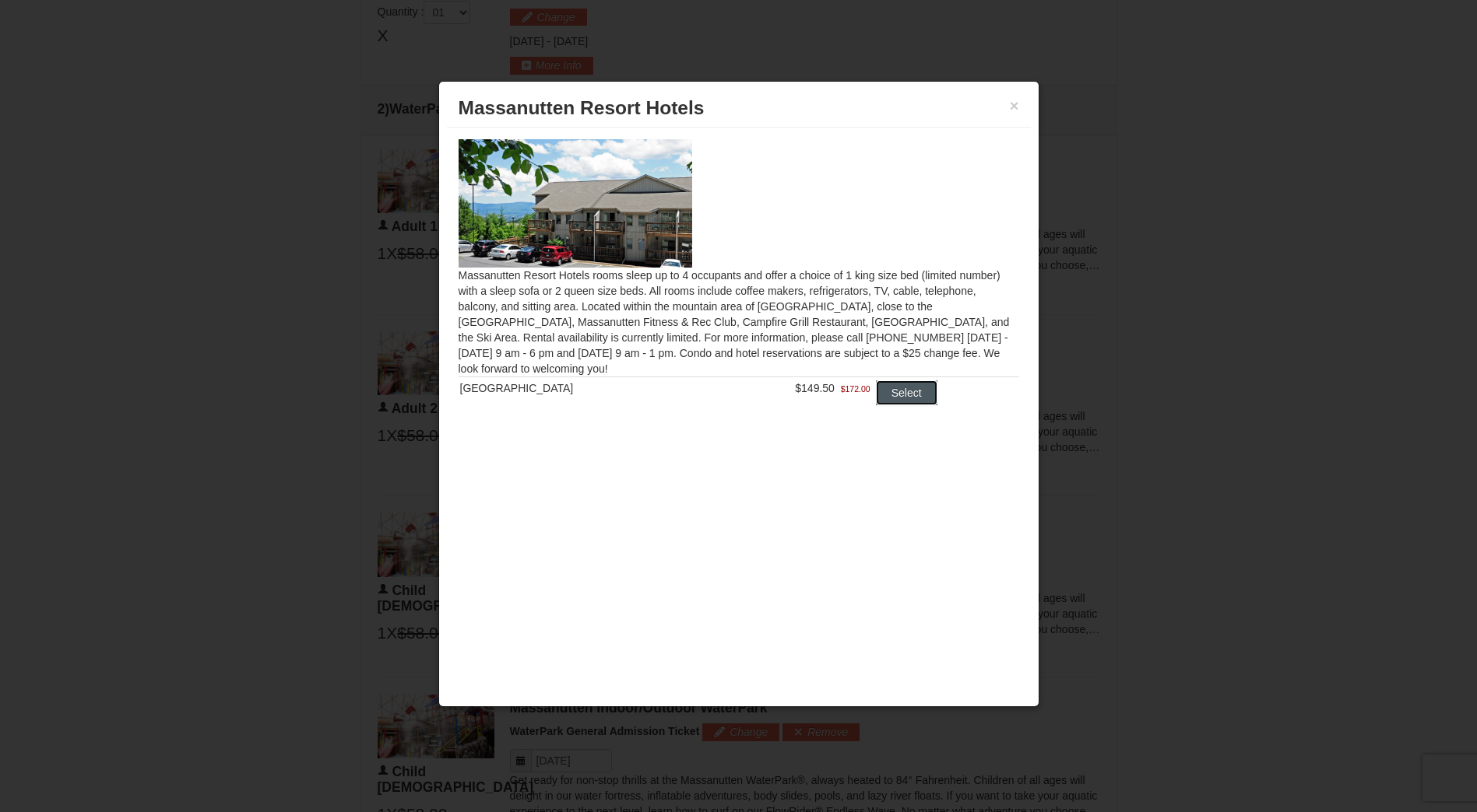
click at [899, 394] on button "Select" at bounding box center [906, 393] width 62 height 25
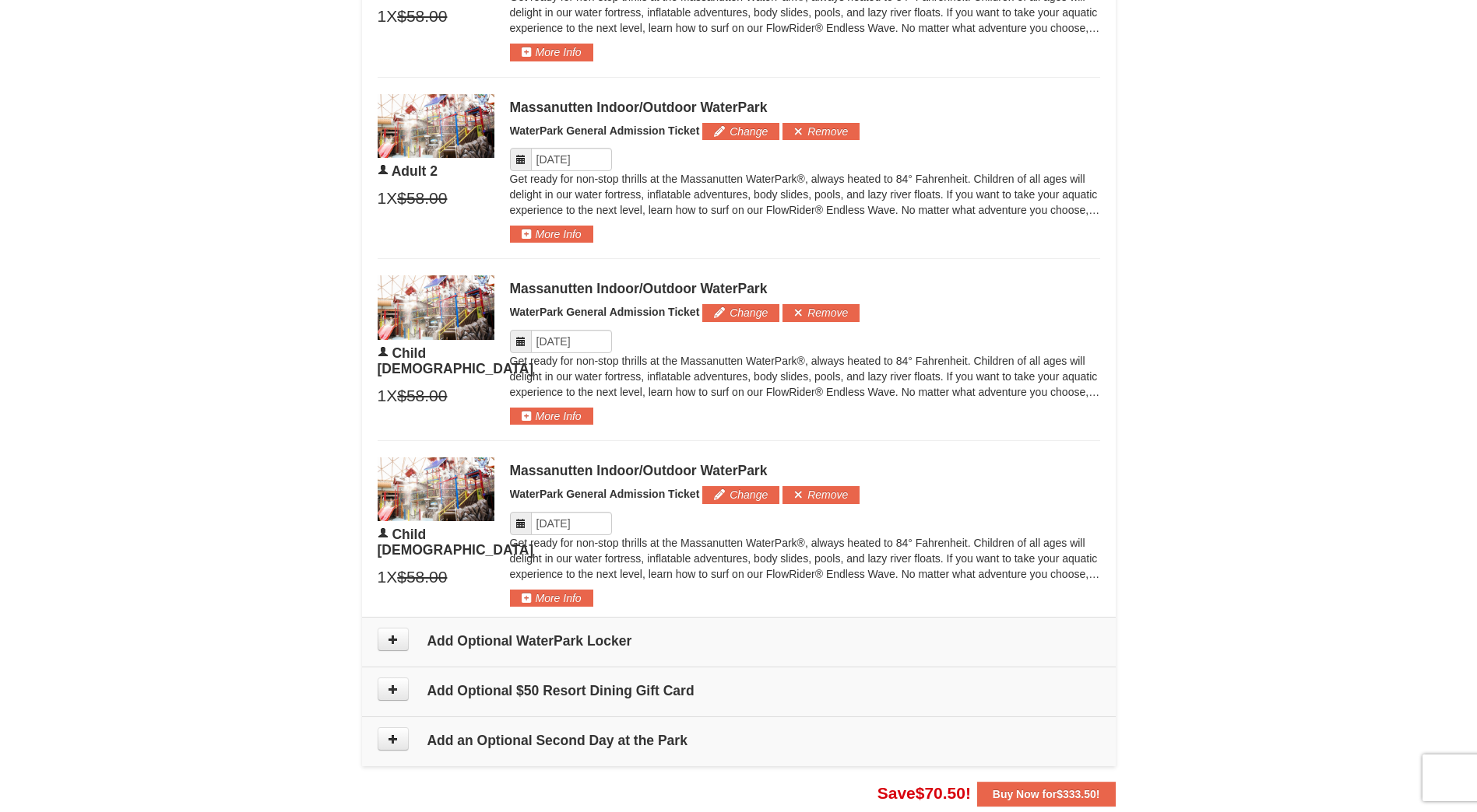
scroll to position [1054, 0]
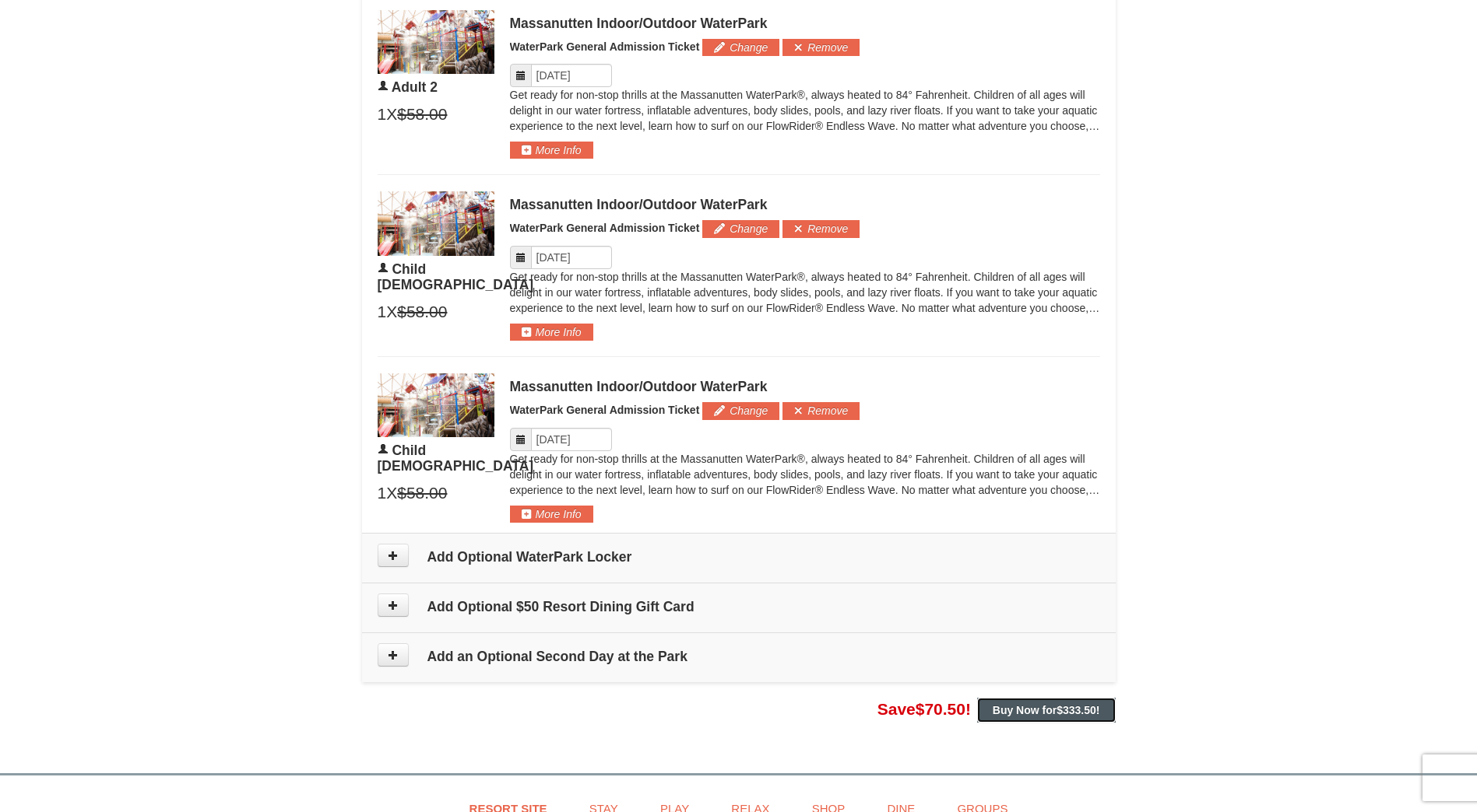
click at [1034, 716] on strong "Buy Now for $333.50 !" at bounding box center [1046, 710] width 108 height 13
click at [1061, 712] on span "$333.50" at bounding box center [1076, 710] width 39 height 13
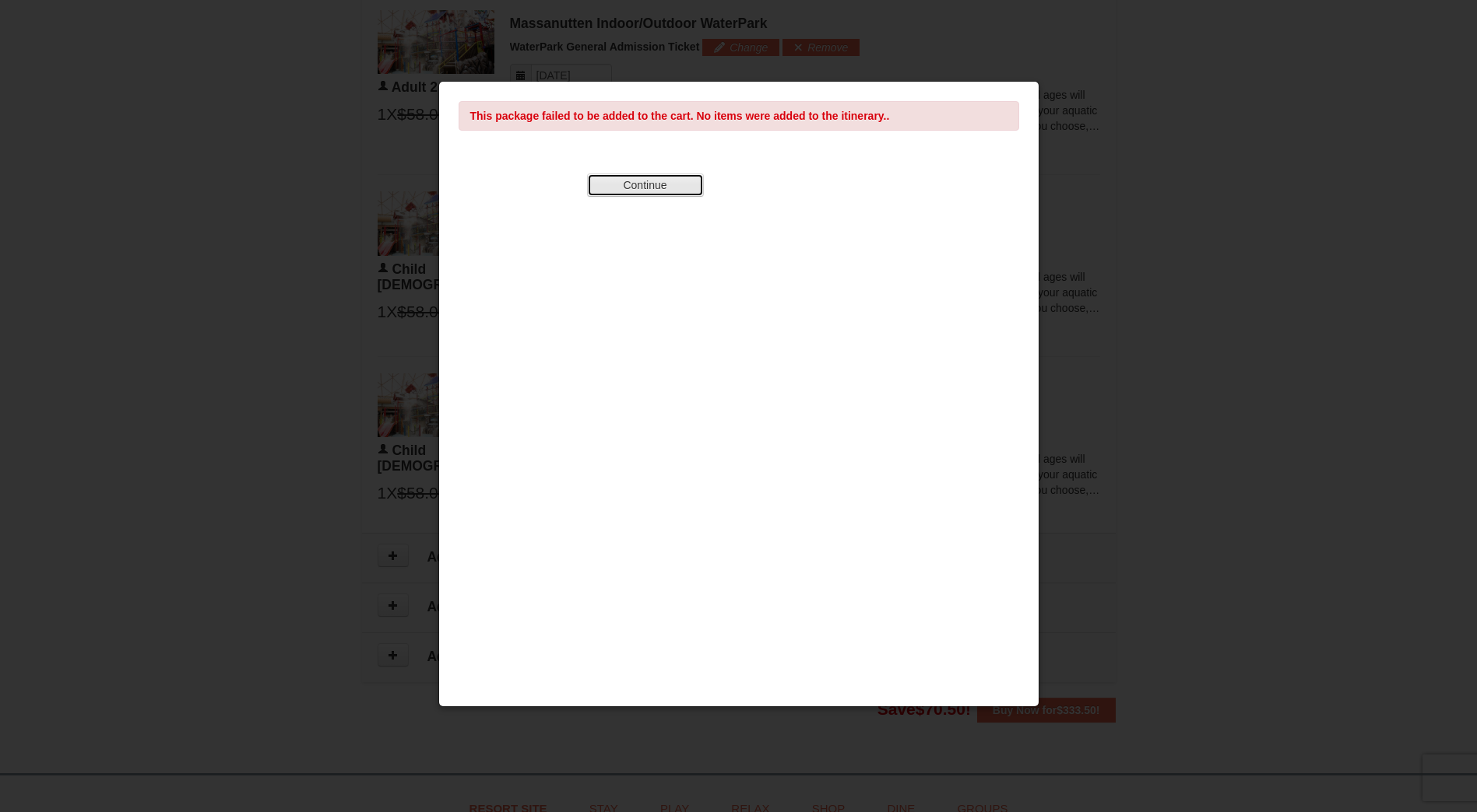
click at [662, 186] on button "Continue" at bounding box center [645, 184] width 117 height 23
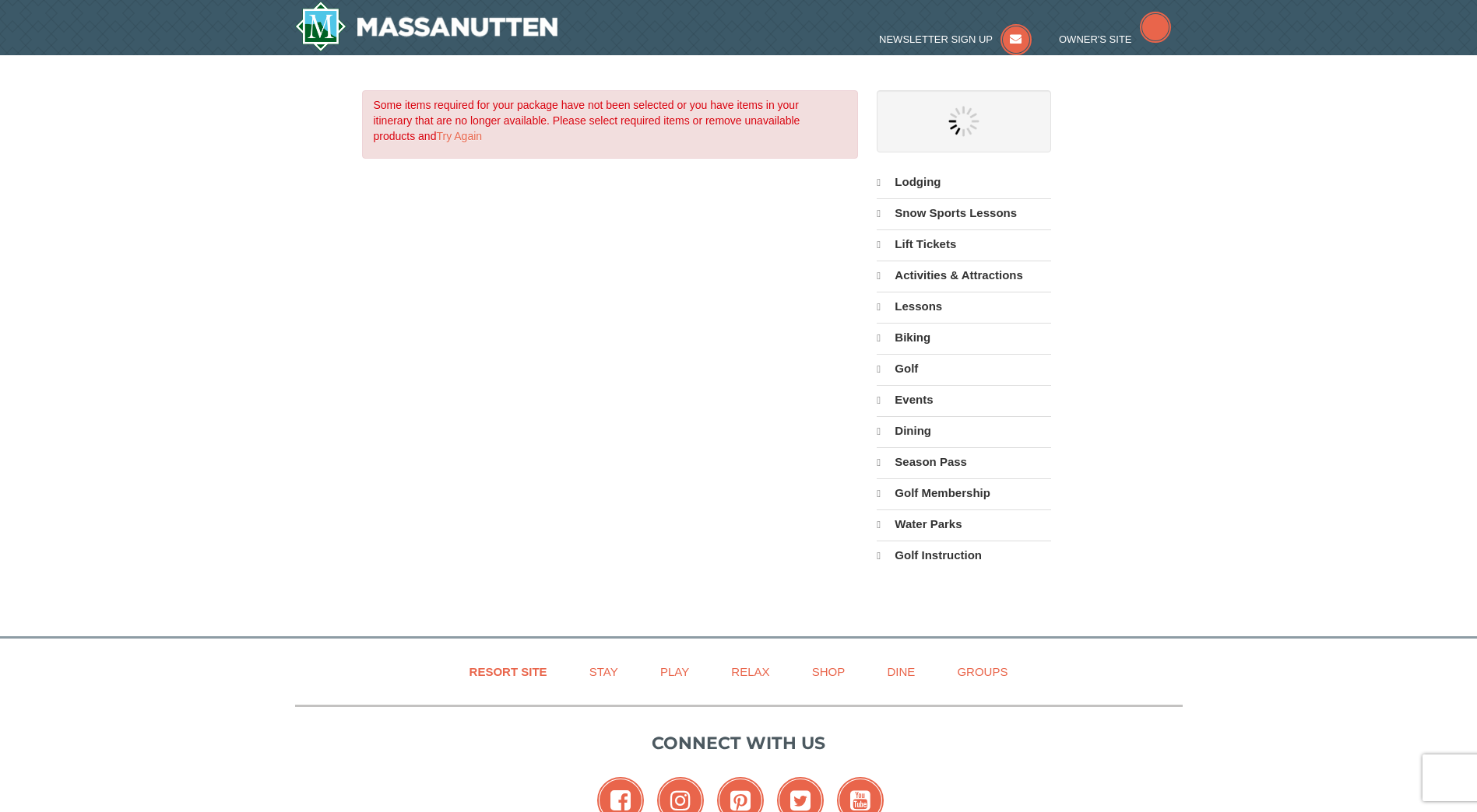
select select "9"
